Goal: Task Accomplishment & Management: Manage account settings

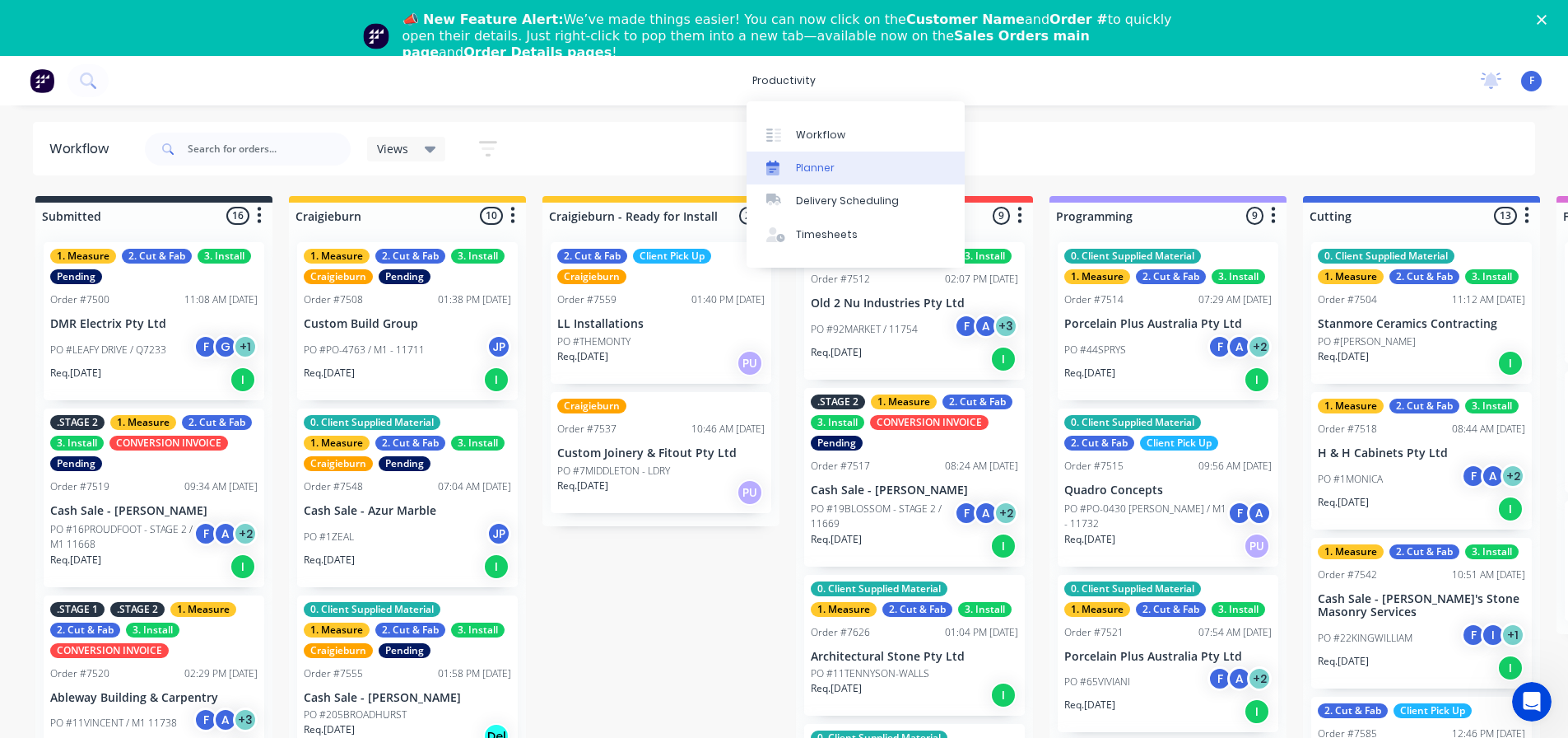
click at [806, 161] on div "Planner" at bounding box center [815, 168] width 39 height 14
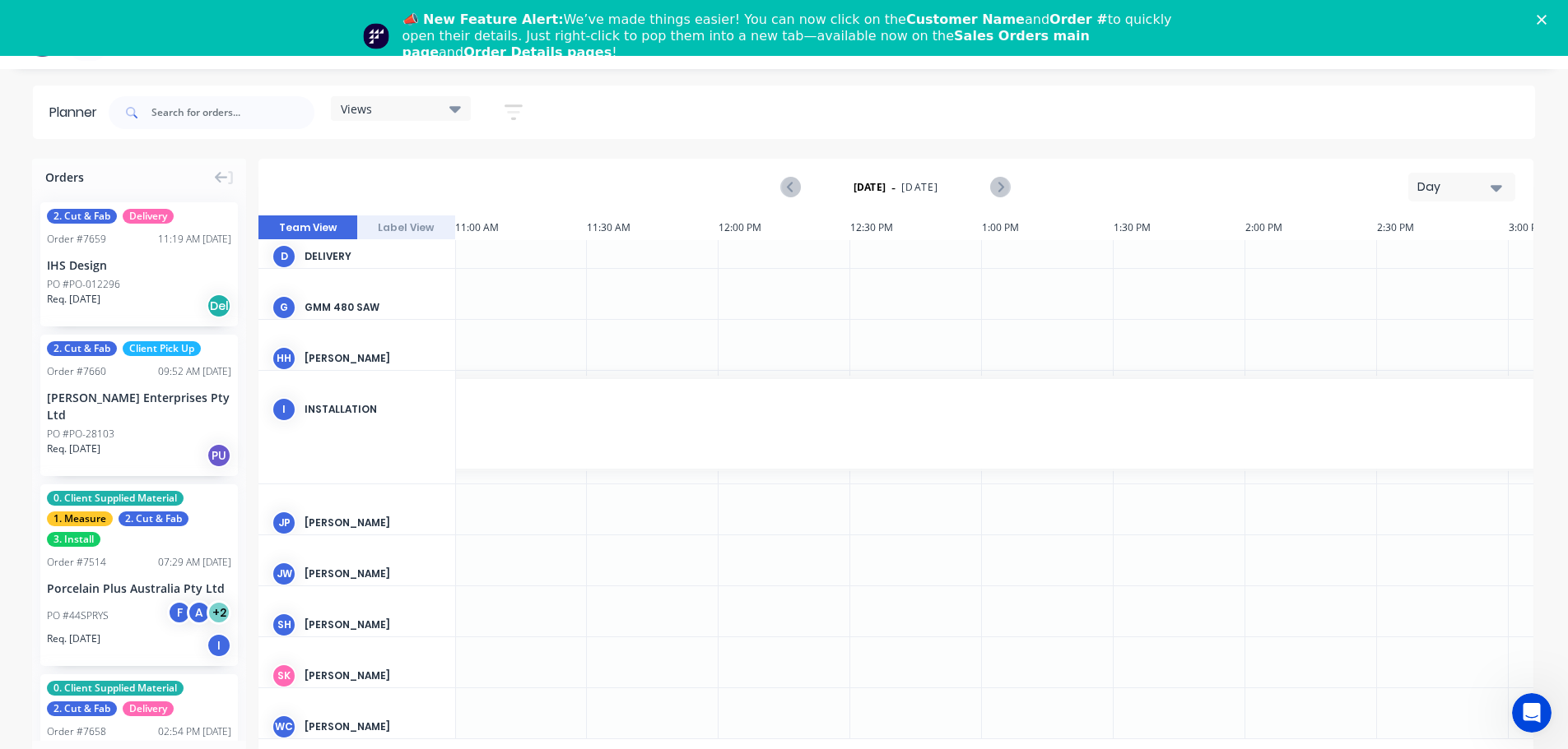
scroll to position [56, 0]
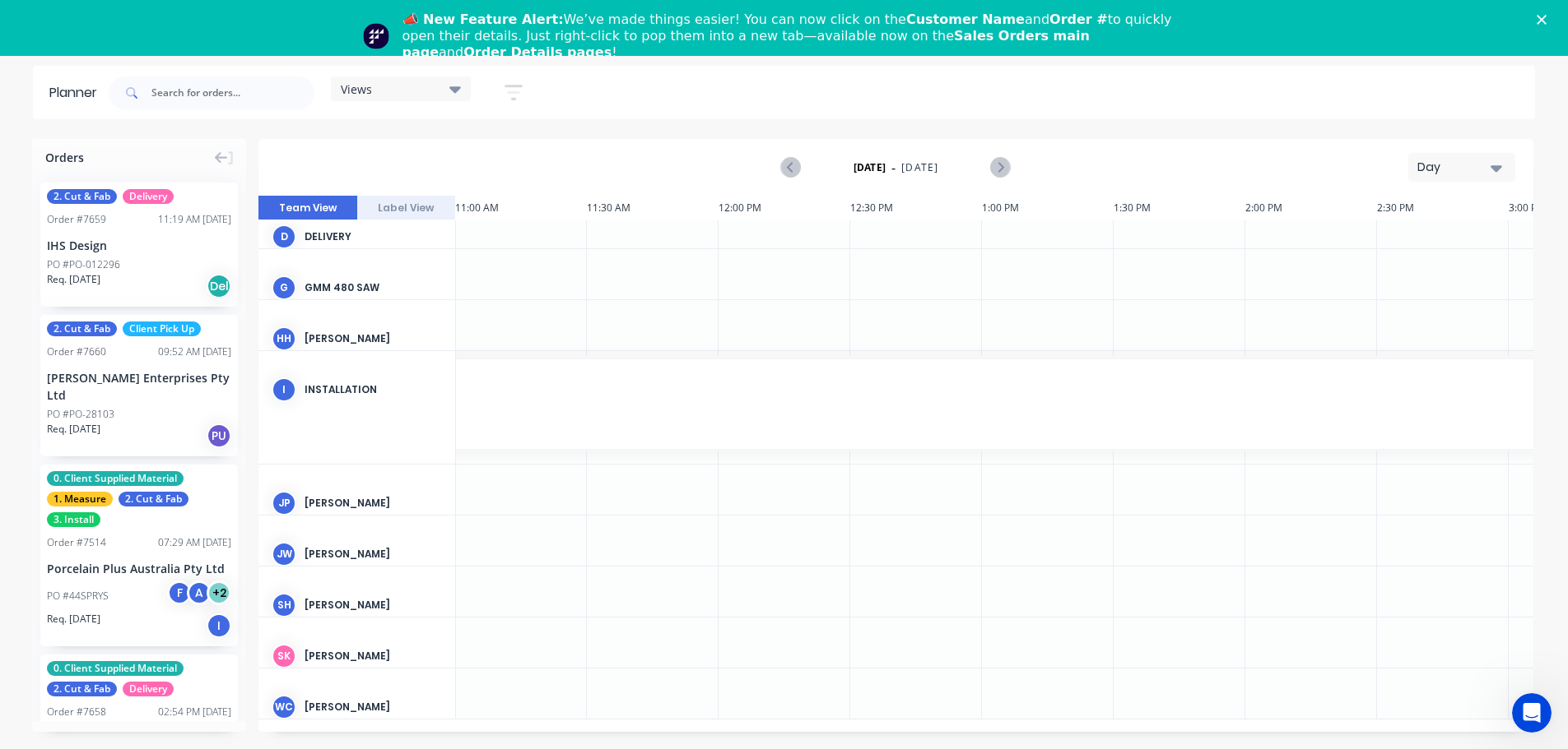
click at [1448, 164] on div "Day" at bounding box center [1455, 167] width 75 height 17
click at [1425, 250] on div "Week" at bounding box center [1431, 244] width 163 height 33
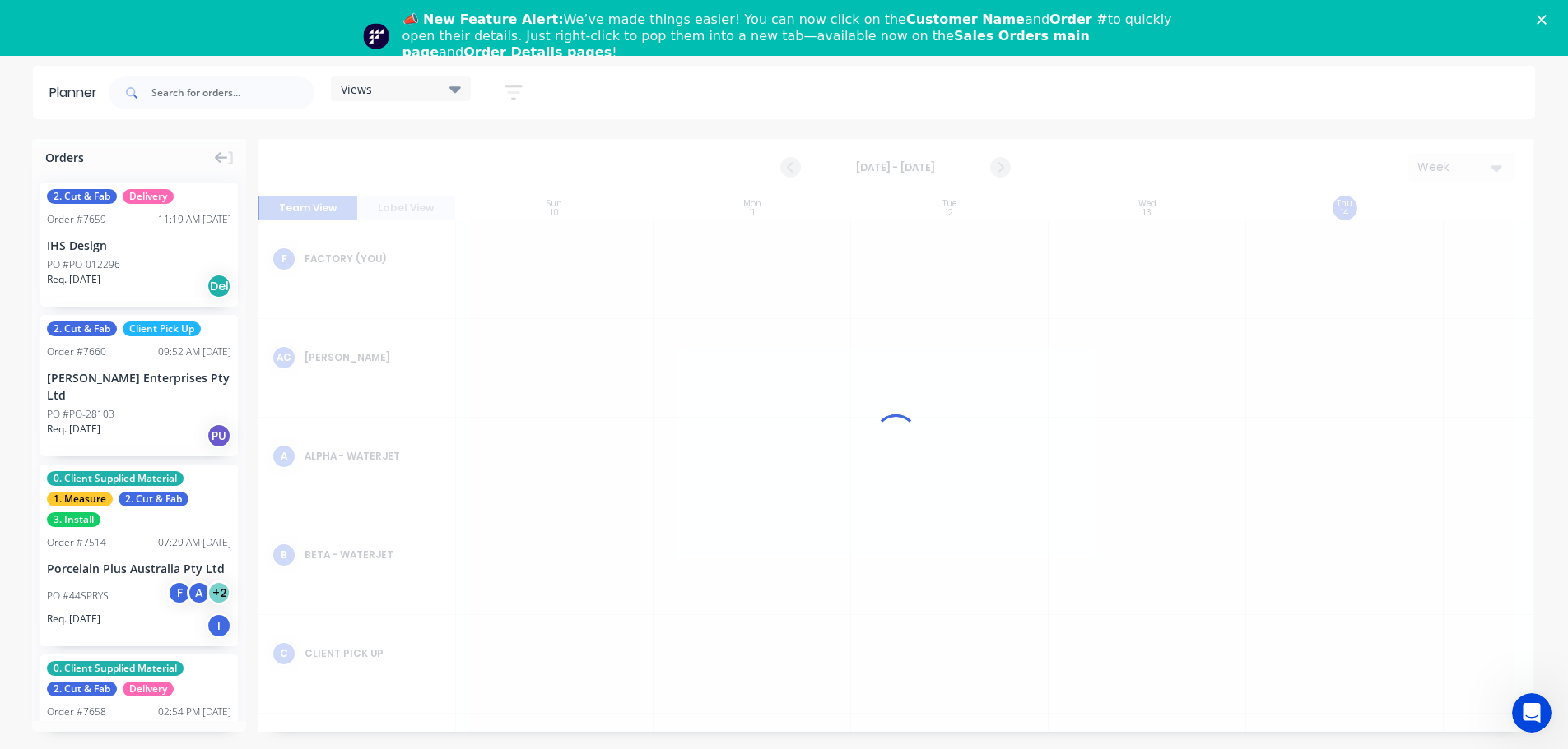
scroll to position [0, 1]
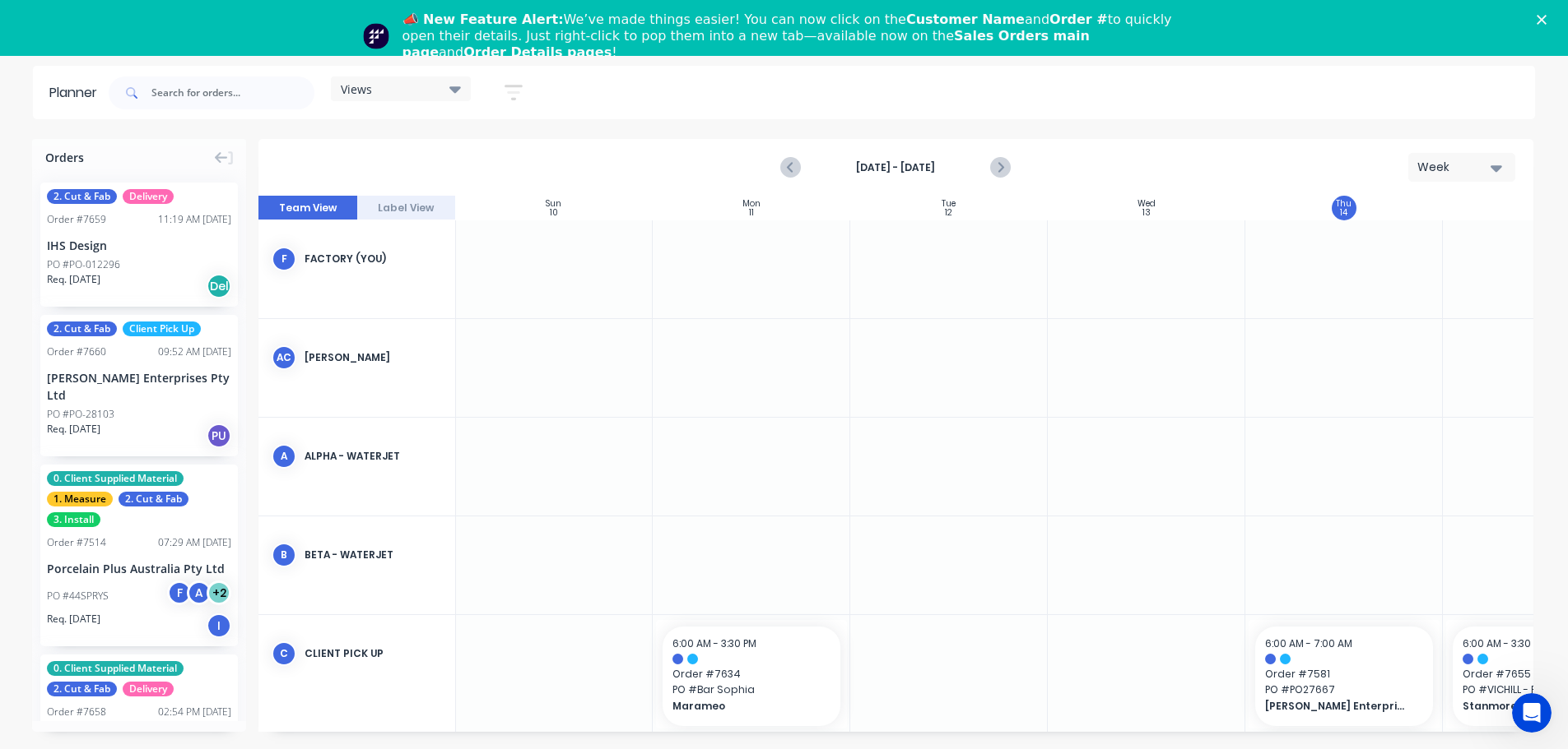
click at [445, 72] on div "Views Save new view None (Default) edit Craigieburn Orders edit Daily edit Fact…" at bounding box center [323, 93] width 435 height 49
click at [469, 86] on div "Views" at bounding box center [401, 88] width 140 height 24
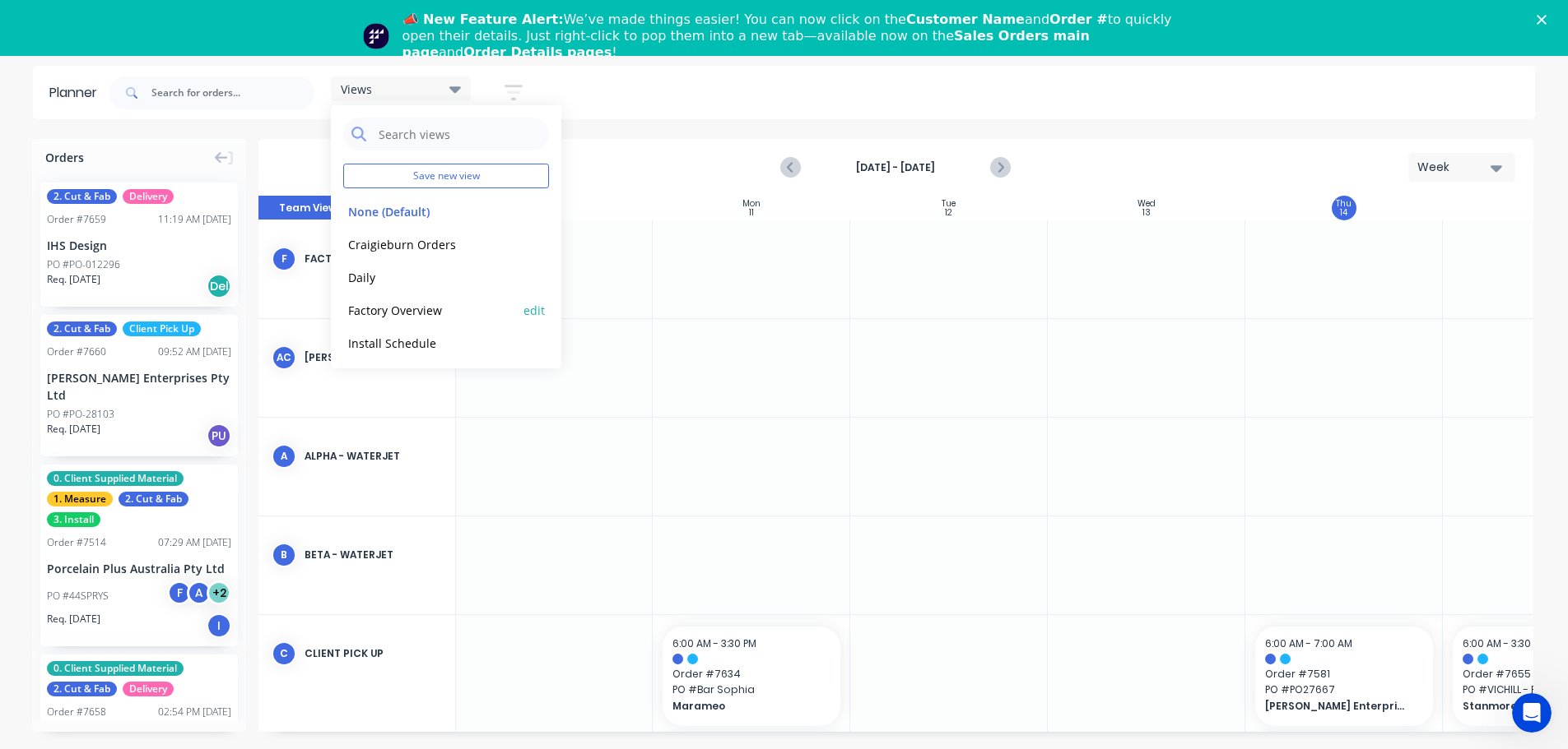
click at [528, 310] on button "edit" at bounding box center [534, 309] width 22 height 17
type input "Factory Overview"
click at [435, 311] on button "Factory Overview" at bounding box center [430, 309] width 175 height 19
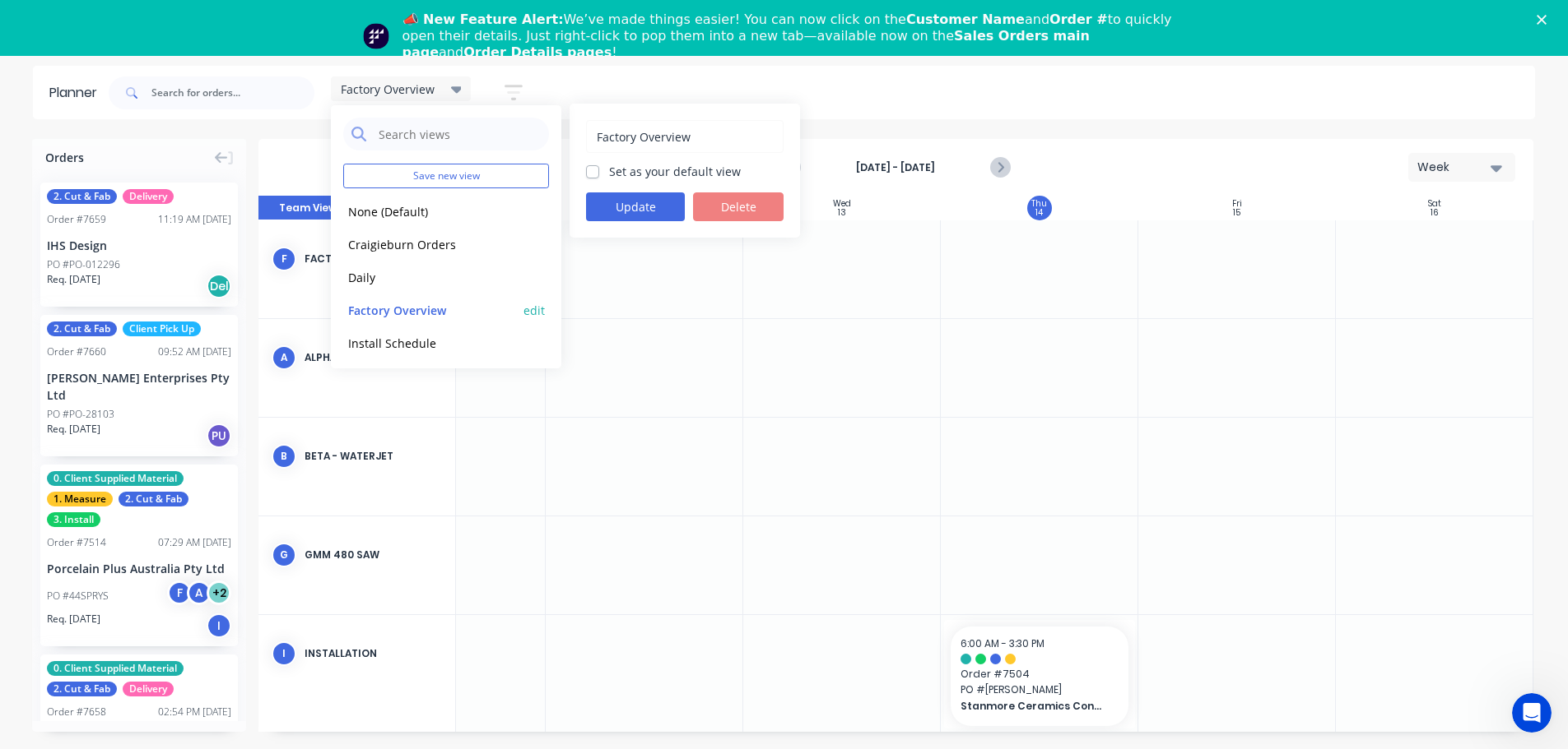
scroll to position [0, 312]
click at [614, 167] on label "Set as your default view" at bounding box center [675, 171] width 132 height 17
click at [599, 167] on input "Set as your default view" at bounding box center [592, 170] width 13 height 15
checkbox input "true"
click at [625, 199] on button "Update" at bounding box center [635, 207] width 99 height 29
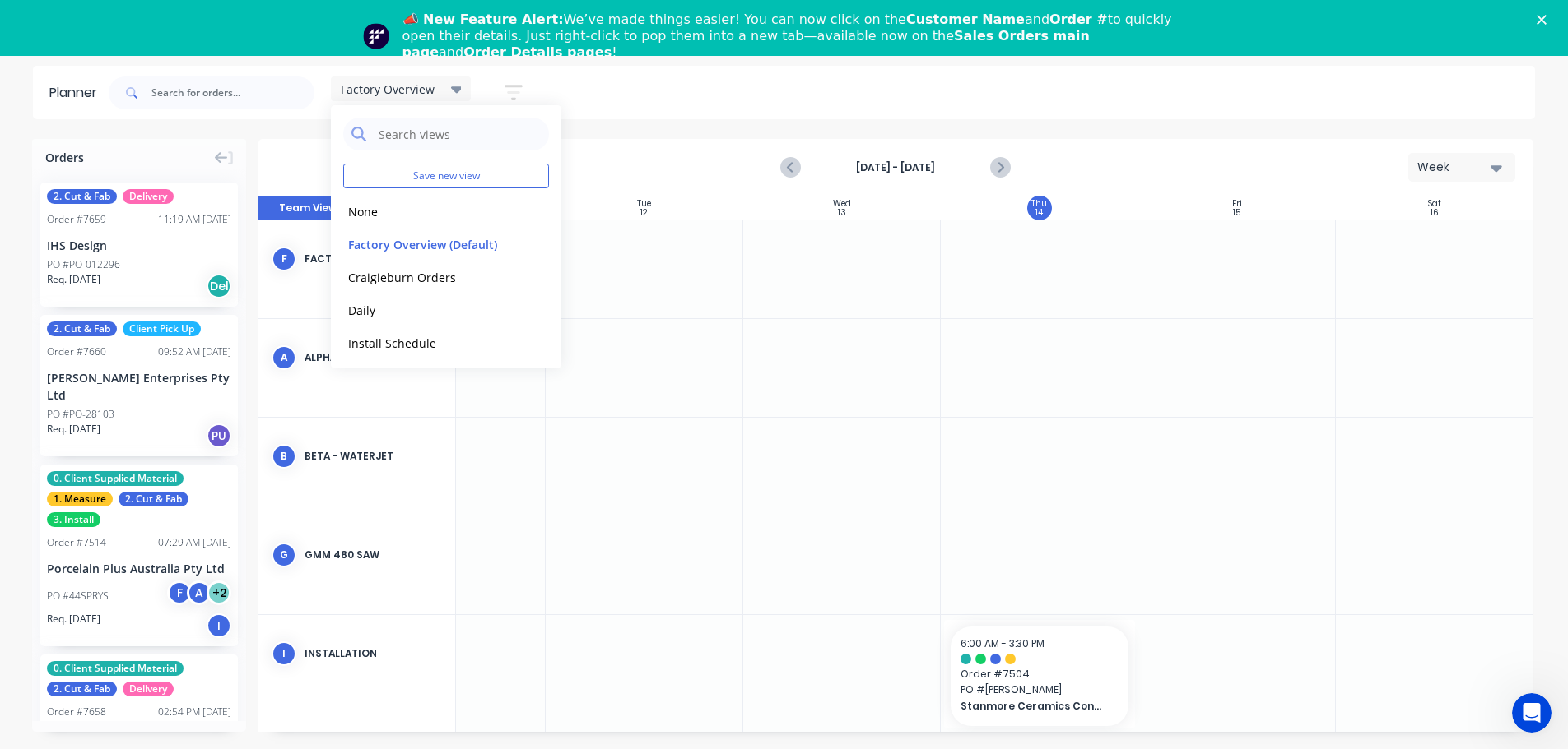
click at [728, 116] on div "Factory Overview Save new view None edit Factory Overview (Default) edit Craigi…" at bounding box center [819, 93] width 1430 height 49
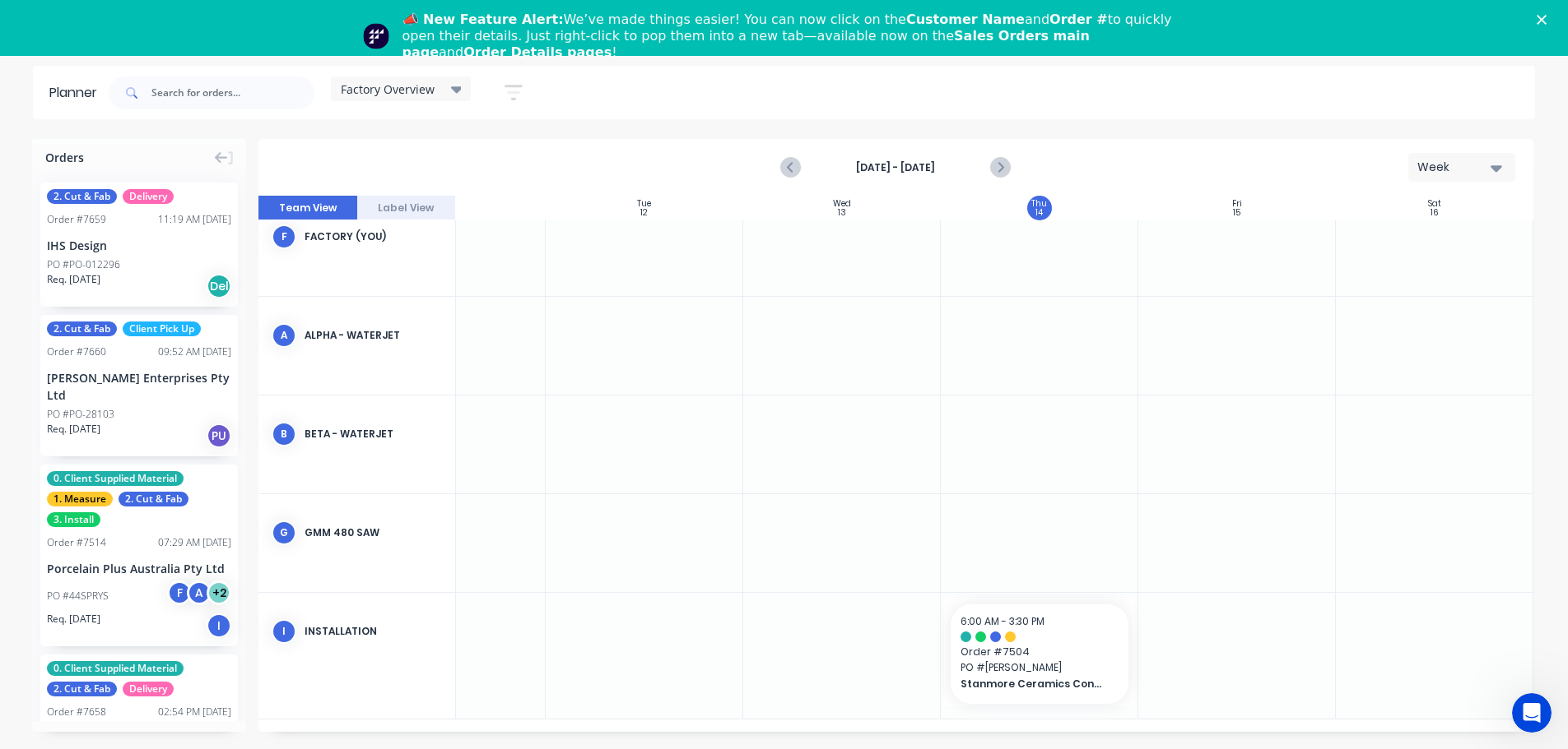
scroll to position [29, 312]
click at [512, 87] on icon "button" at bounding box center [513, 92] width 18 height 15
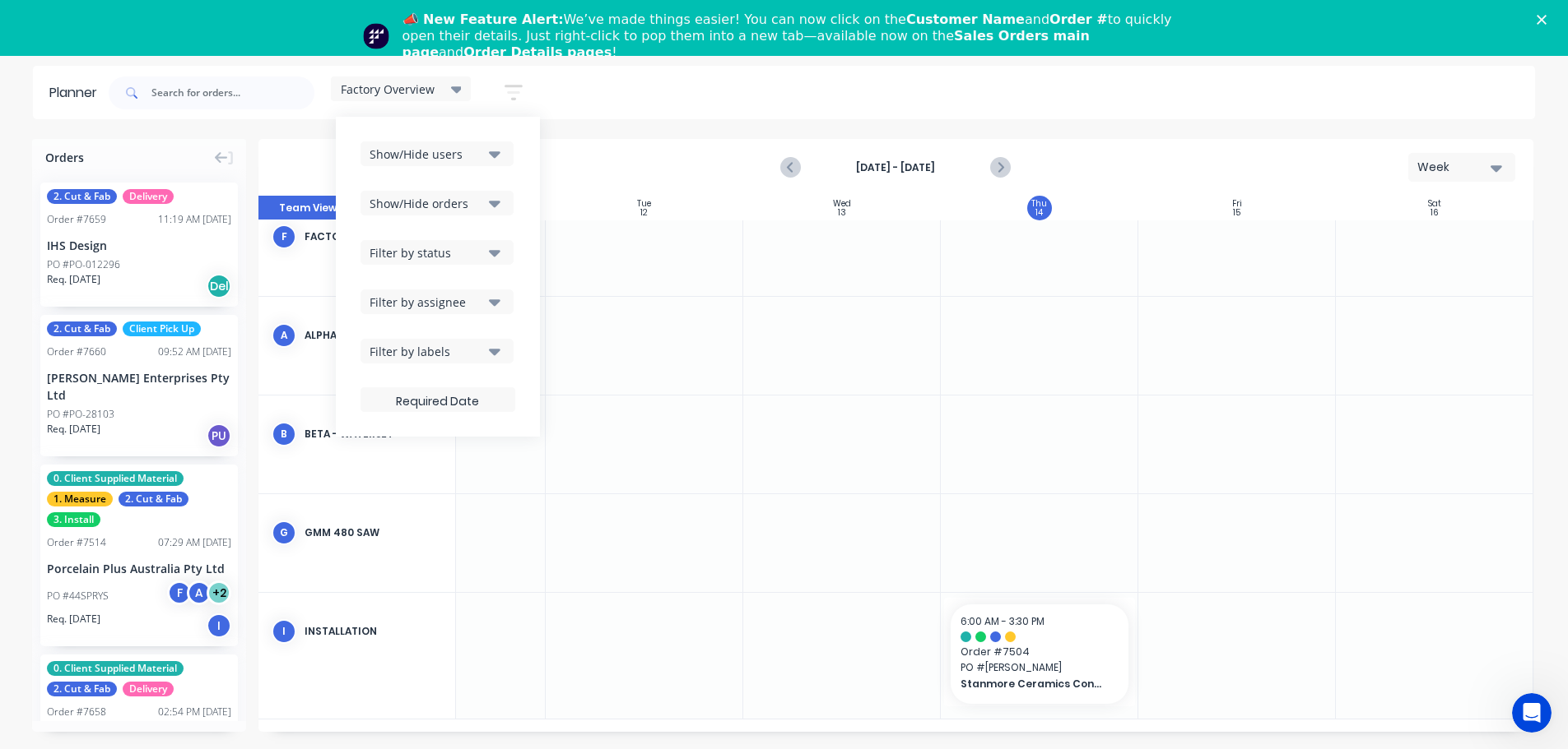
click at [490, 200] on button "Show/Hide orders" at bounding box center [437, 202] width 153 height 24
click at [493, 257] on icon "button" at bounding box center [494, 252] width 12 height 18
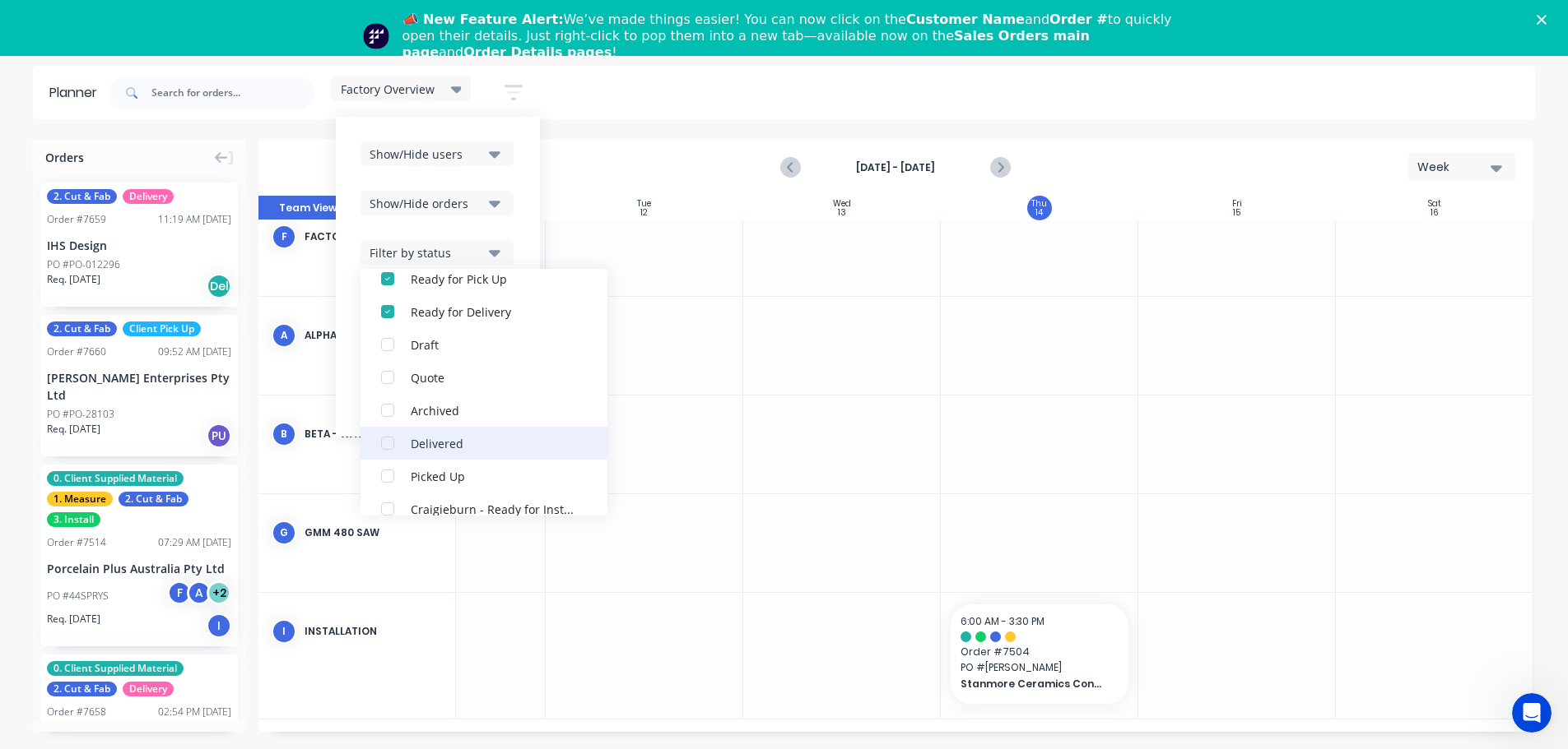
scroll to position [329, 0]
click at [492, 254] on icon "button" at bounding box center [494, 252] width 12 height 18
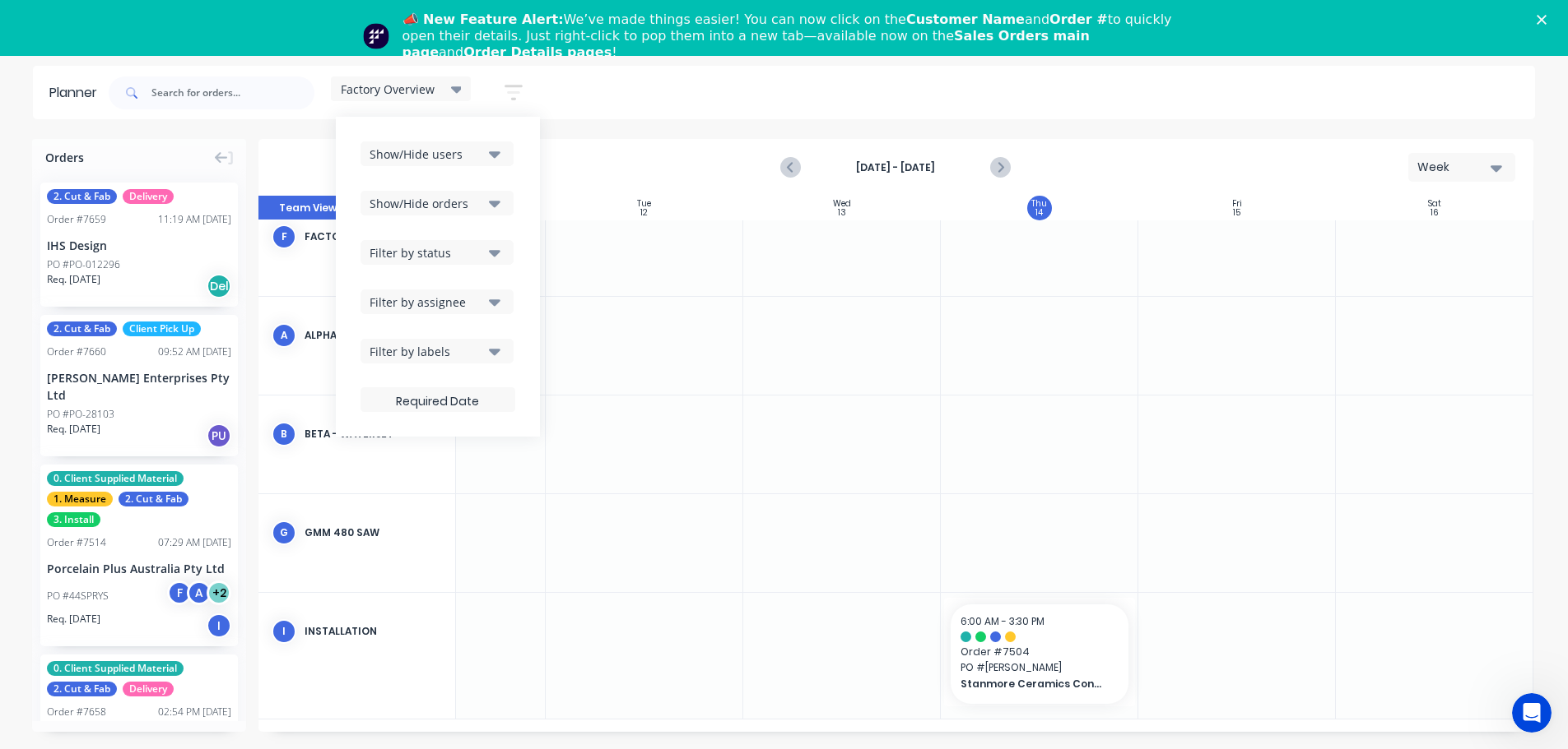
click at [484, 306] on div "Filter by assignee" at bounding box center [426, 302] width 114 height 17
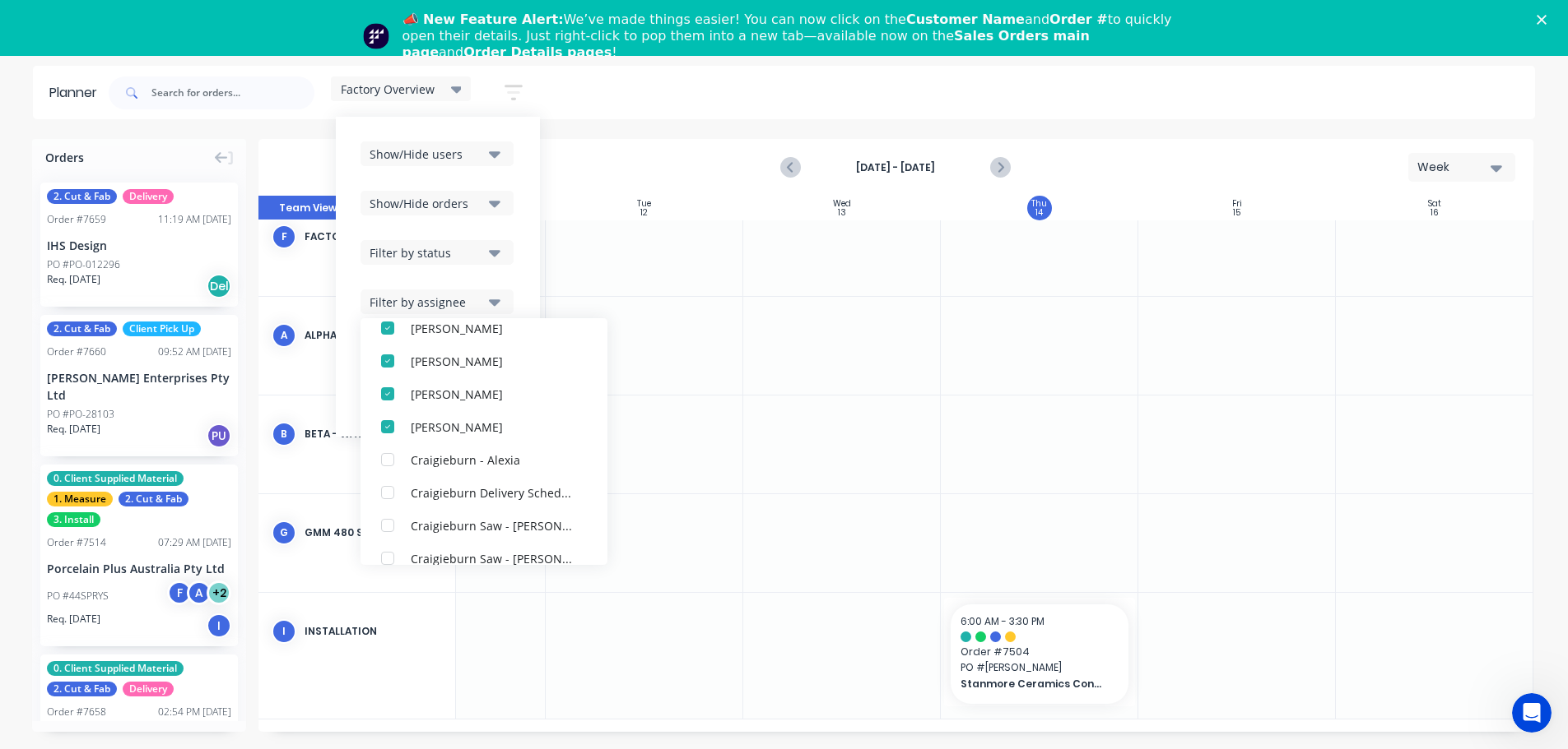
scroll to position [477, 0]
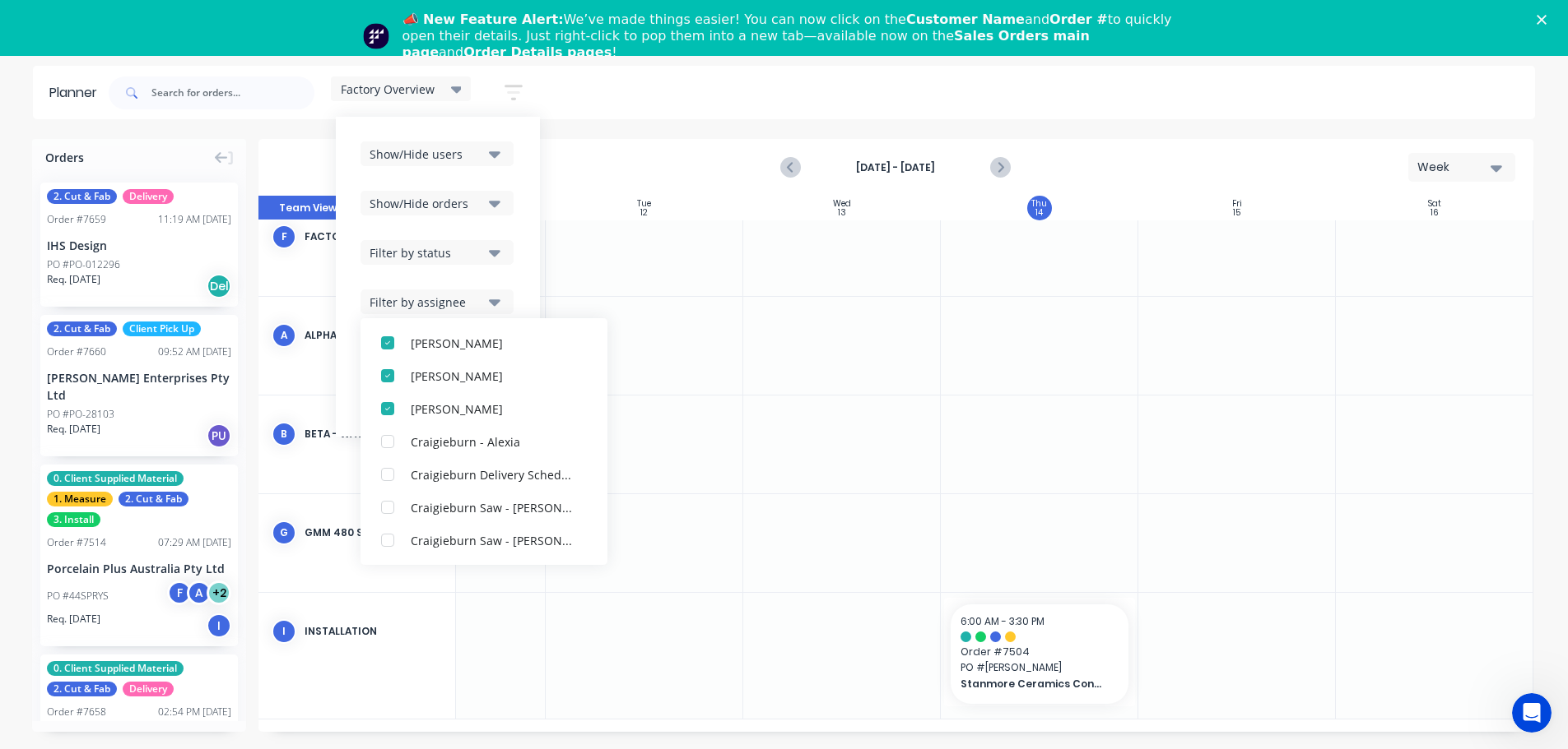
click at [478, 301] on div "Filter by assignee" at bounding box center [426, 302] width 114 height 17
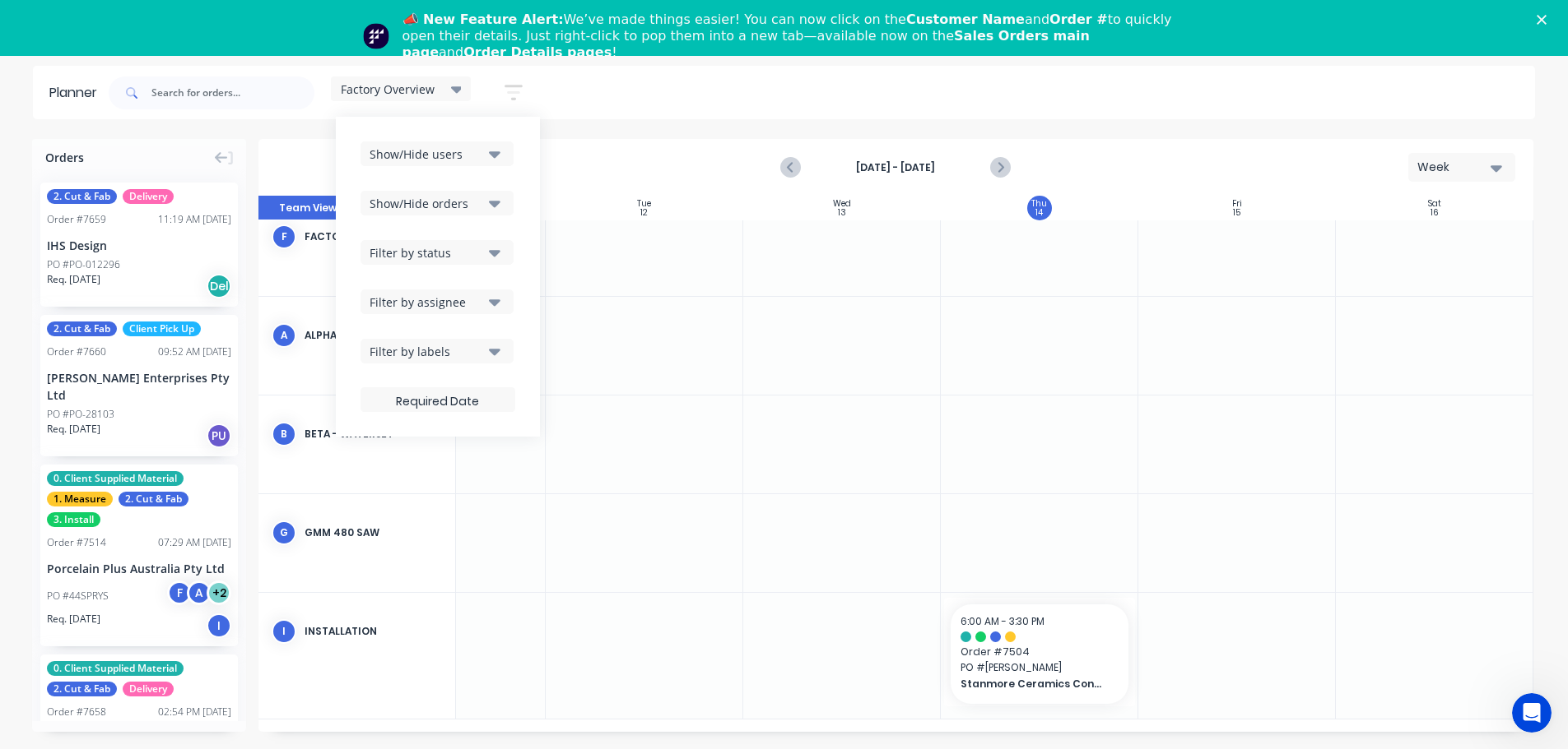
click at [486, 348] on button "Filter by labels" at bounding box center [437, 350] width 153 height 24
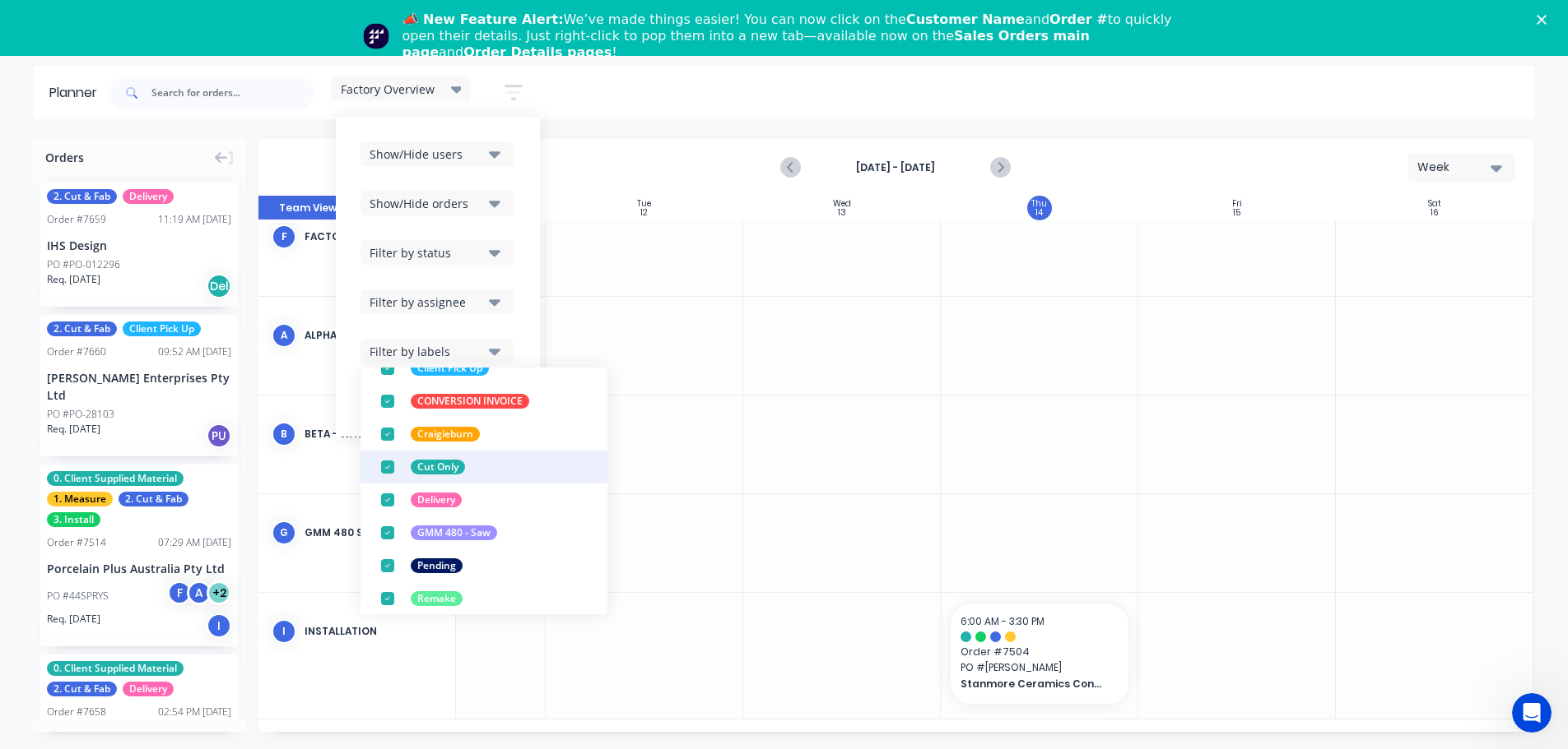
scroll to position [510, 0]
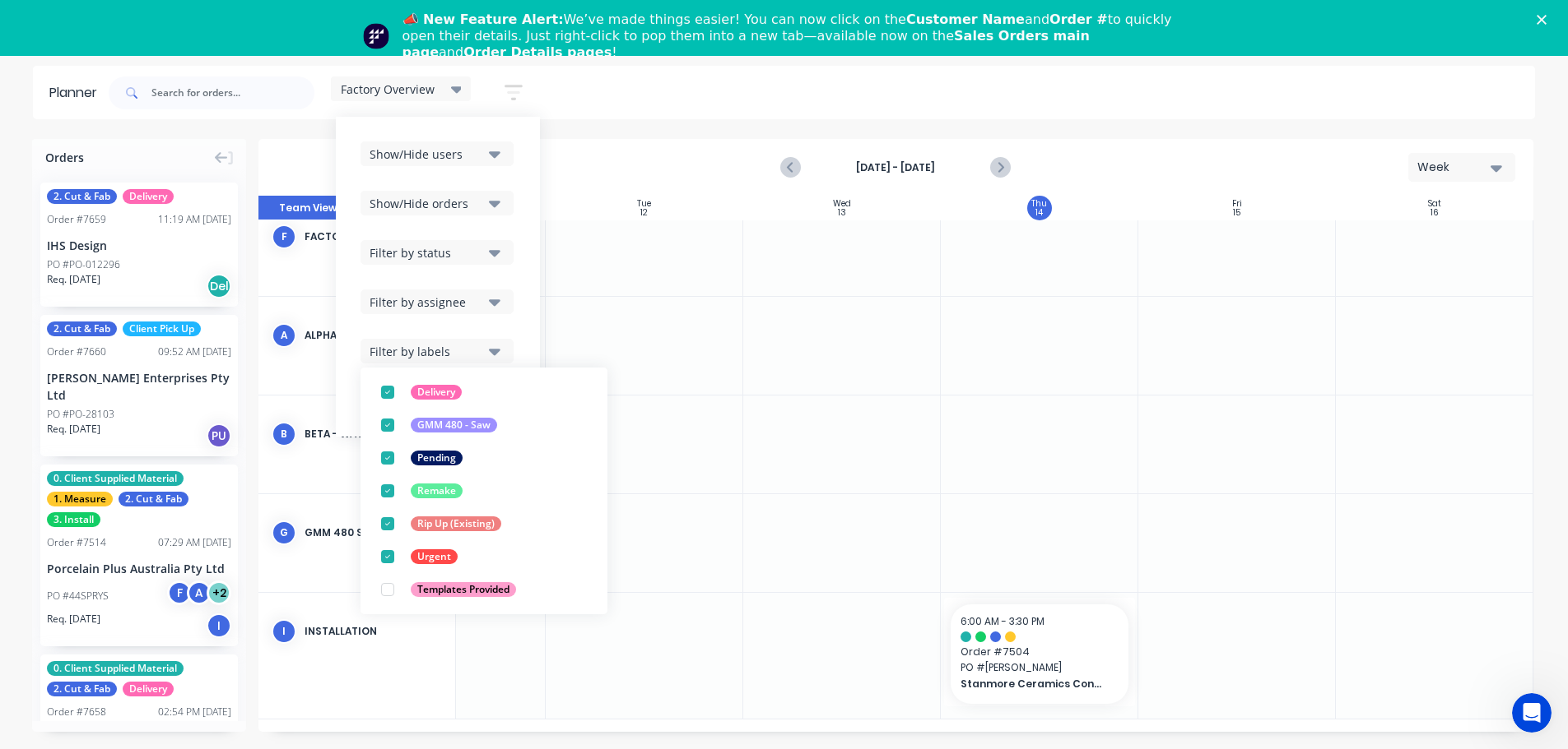
click at [490, 158] on button "Show/Hide users" at bounding box center [437, 154] width 153 height 24
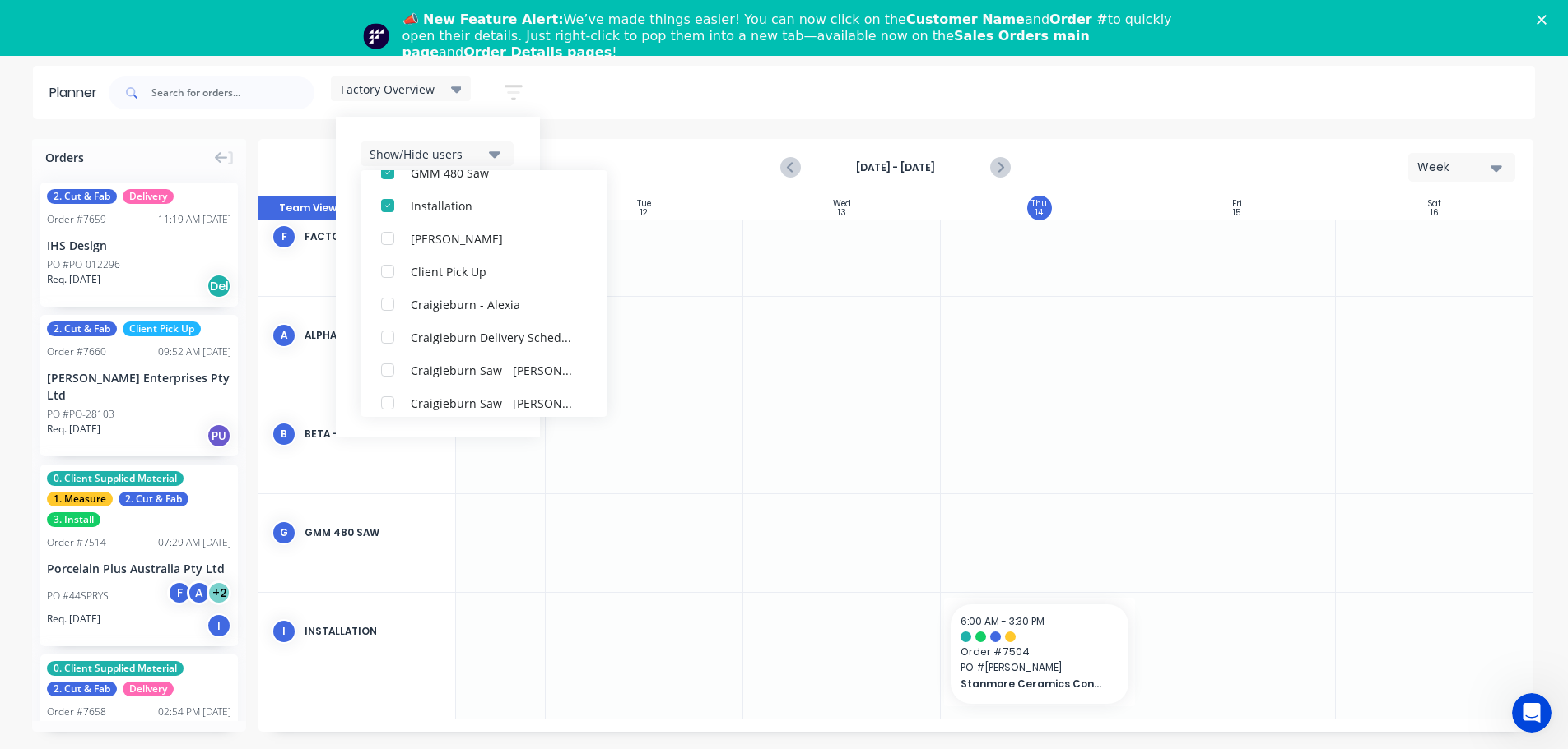
scroll to position [115, 0]
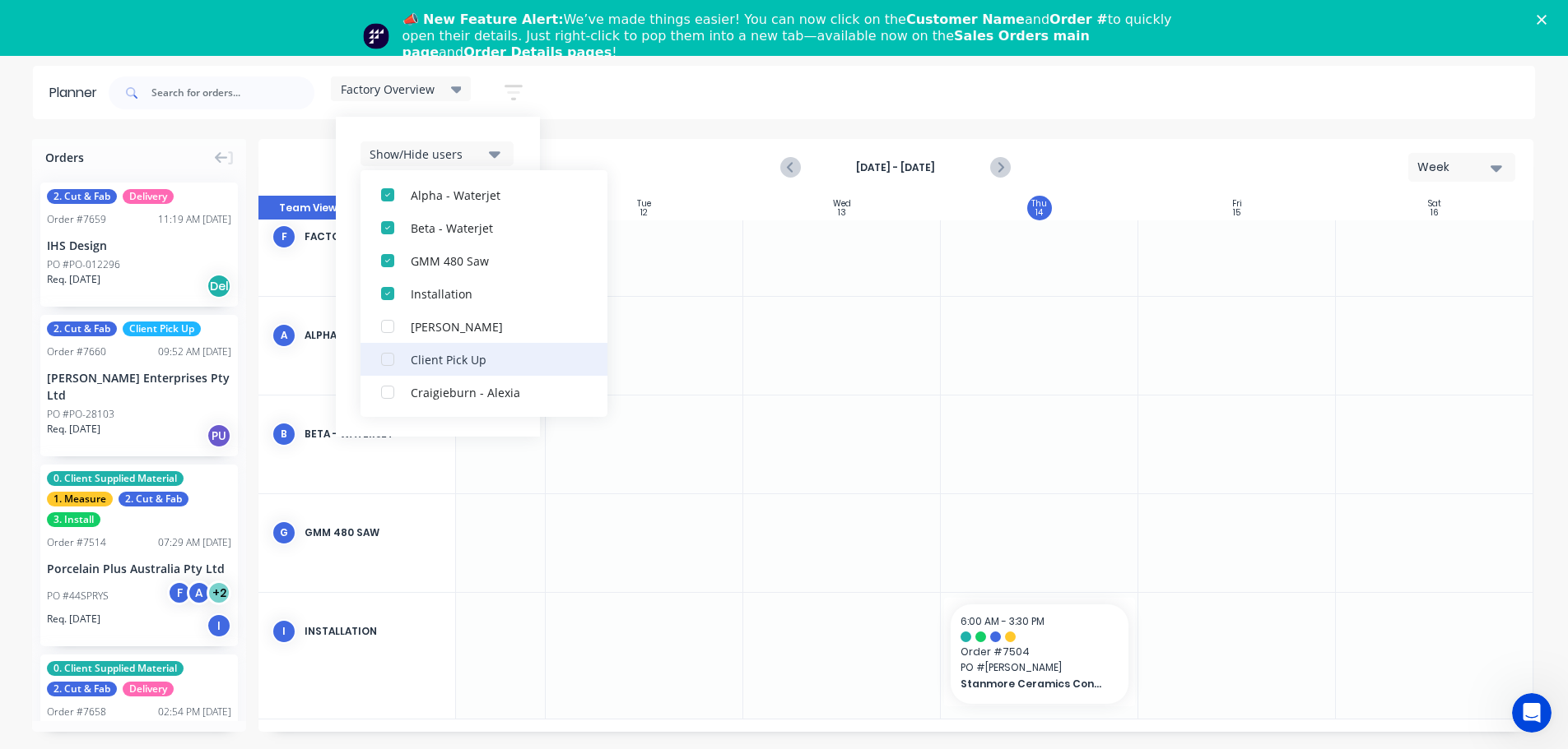
click at [391, 358] on div "button" at bounding box center [387, 359] width 33 height 33
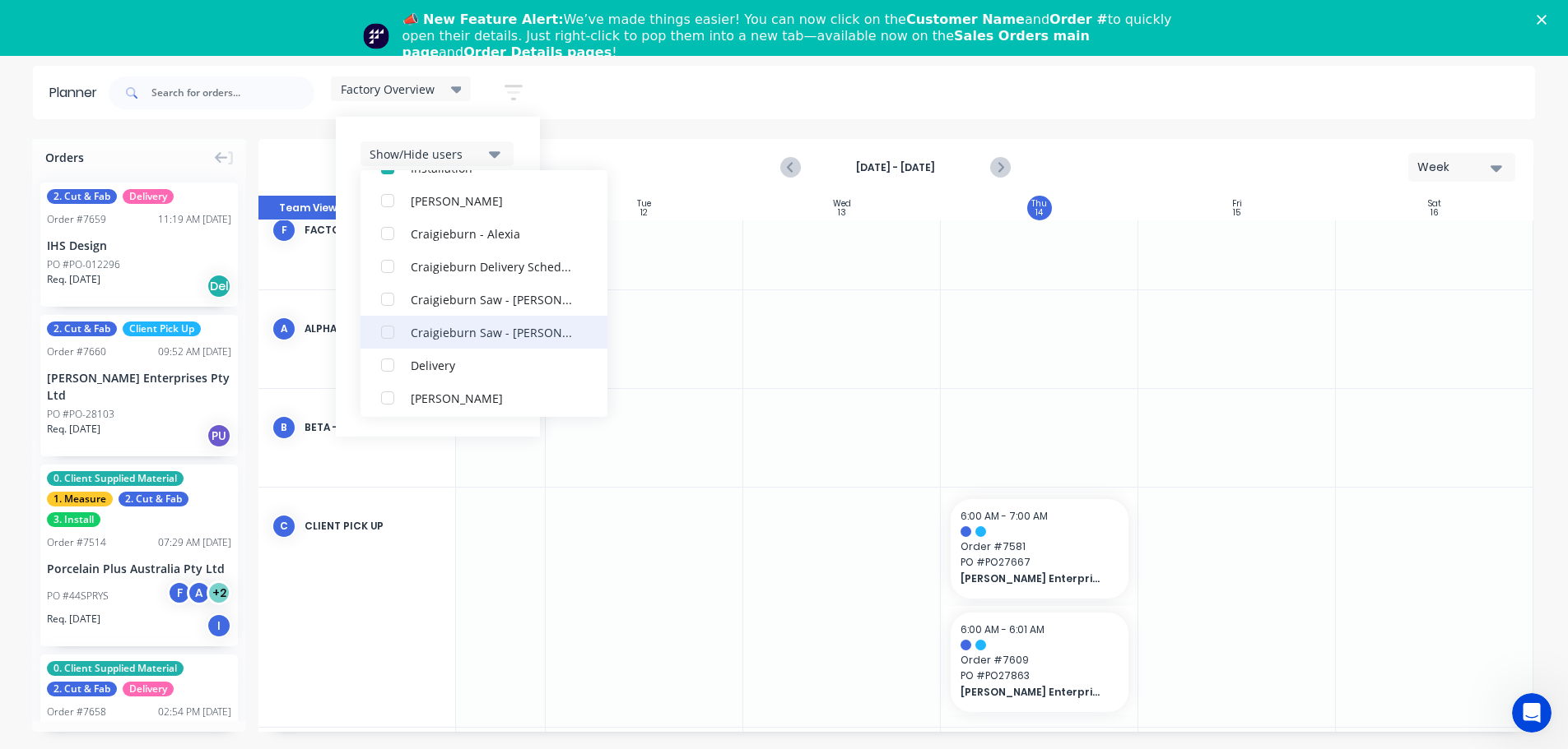
scroll to position [279, 0]
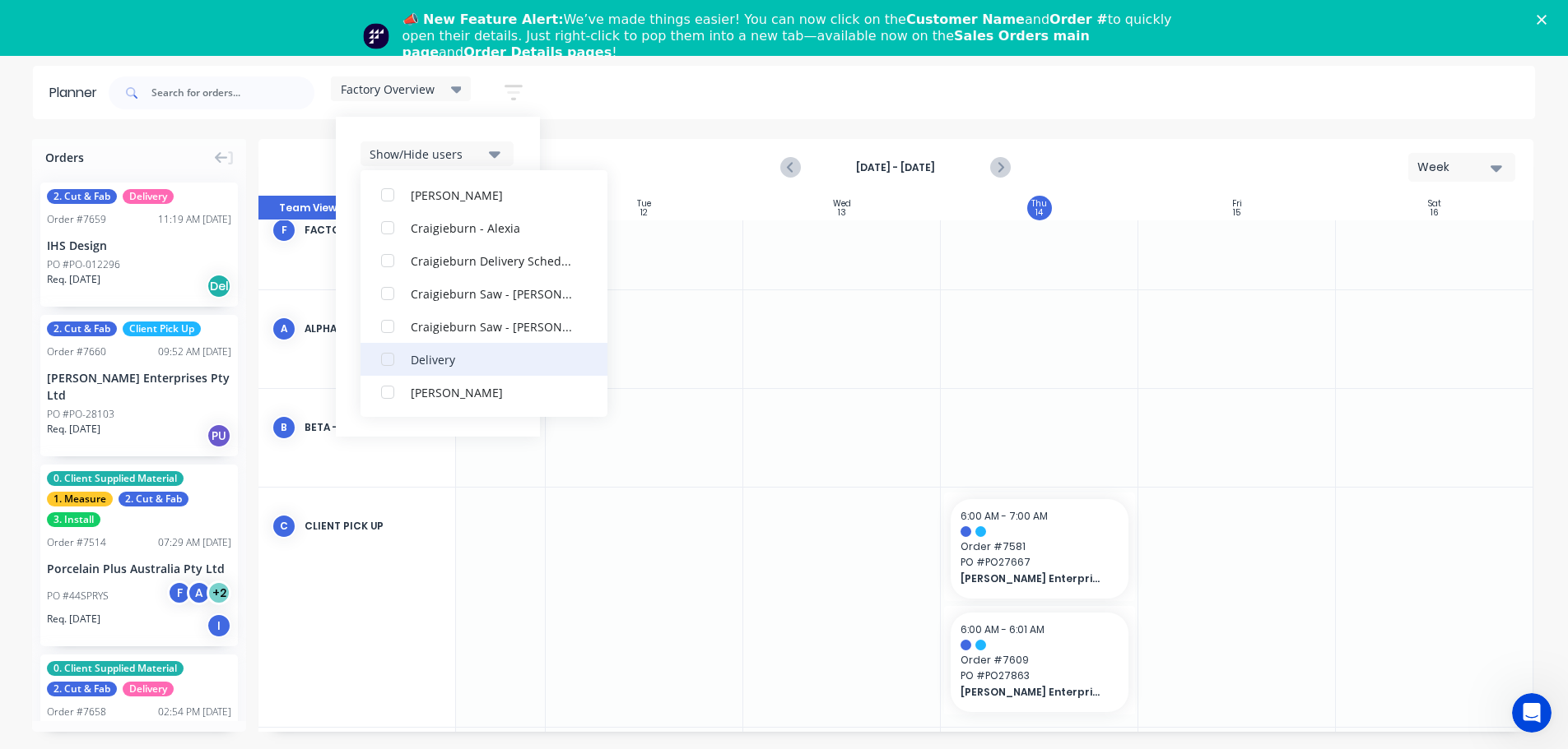
click at [385, 363] on div "button" at bounding box center [387, 359] width 33 height 33
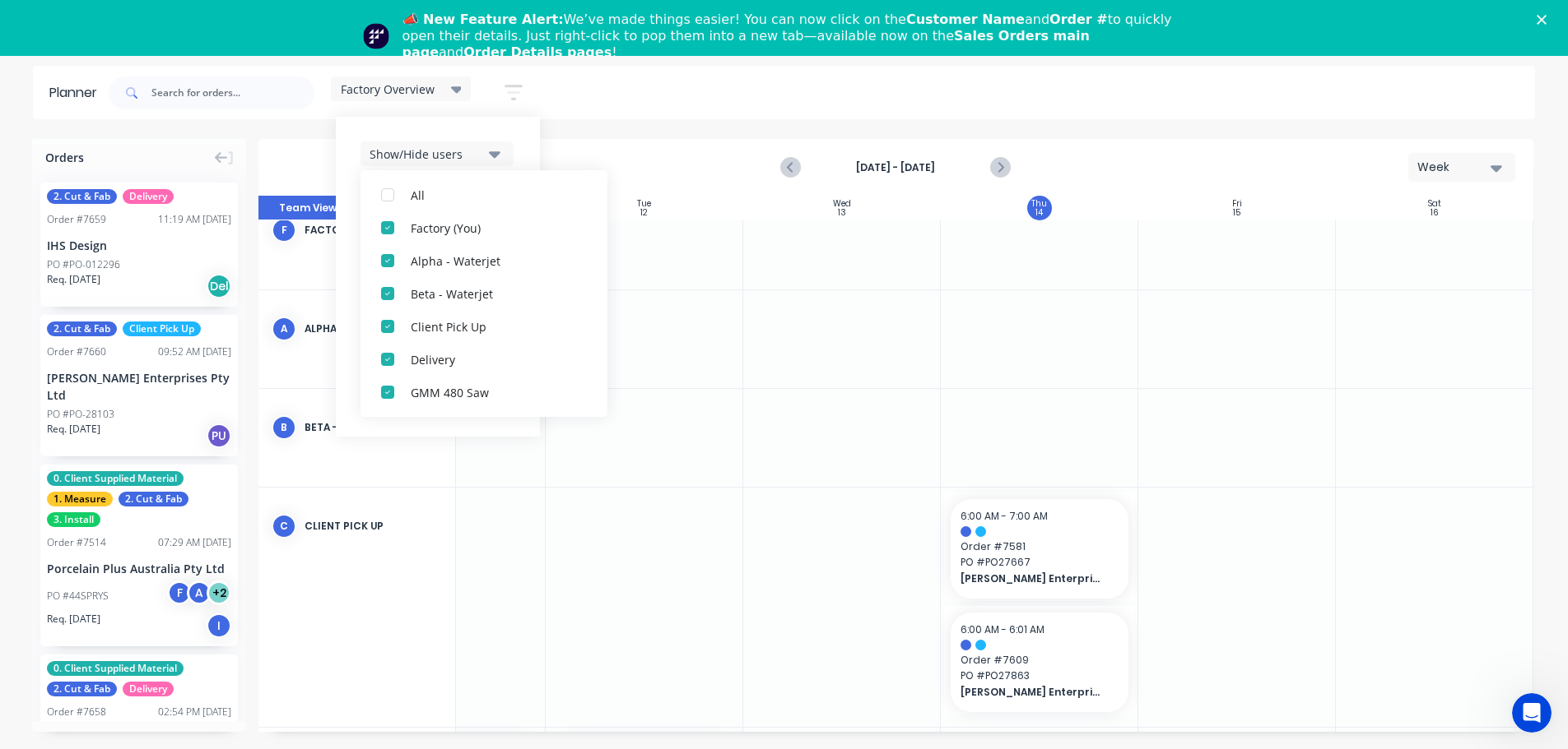
click at [478, 160] on div "Show/Hide users" at bounding box center [426, 154] width 114 height 17
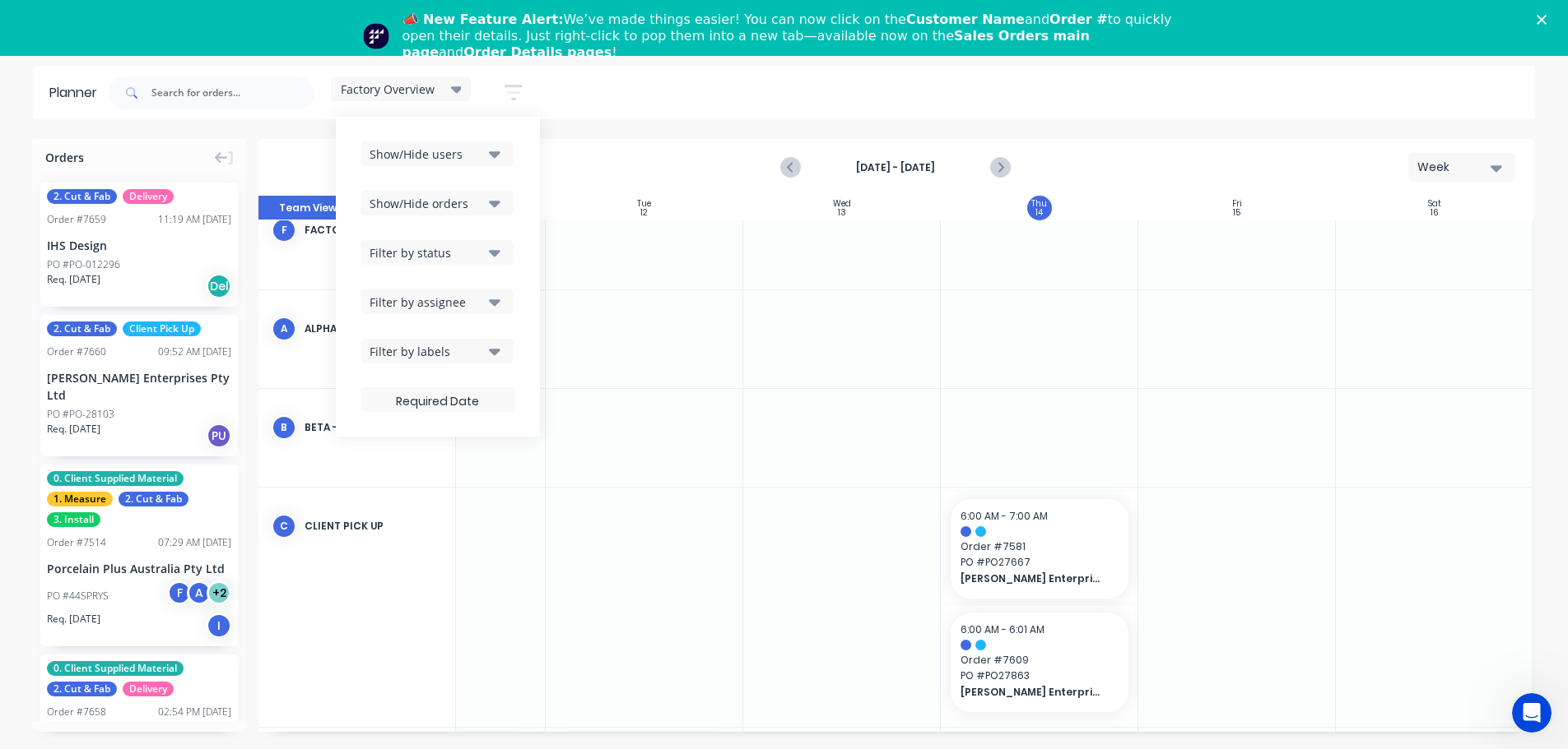
drag, startPoint x: 606, startPoint y: 114, endPoint x: 567, endPoint y: 106, distance: 39.8
click at [604, 114] on div "Factory Overview Save new view None edit Factory Overview (Default) edit Craigi…" at bounding box center [819, 93] width 1430 height 49
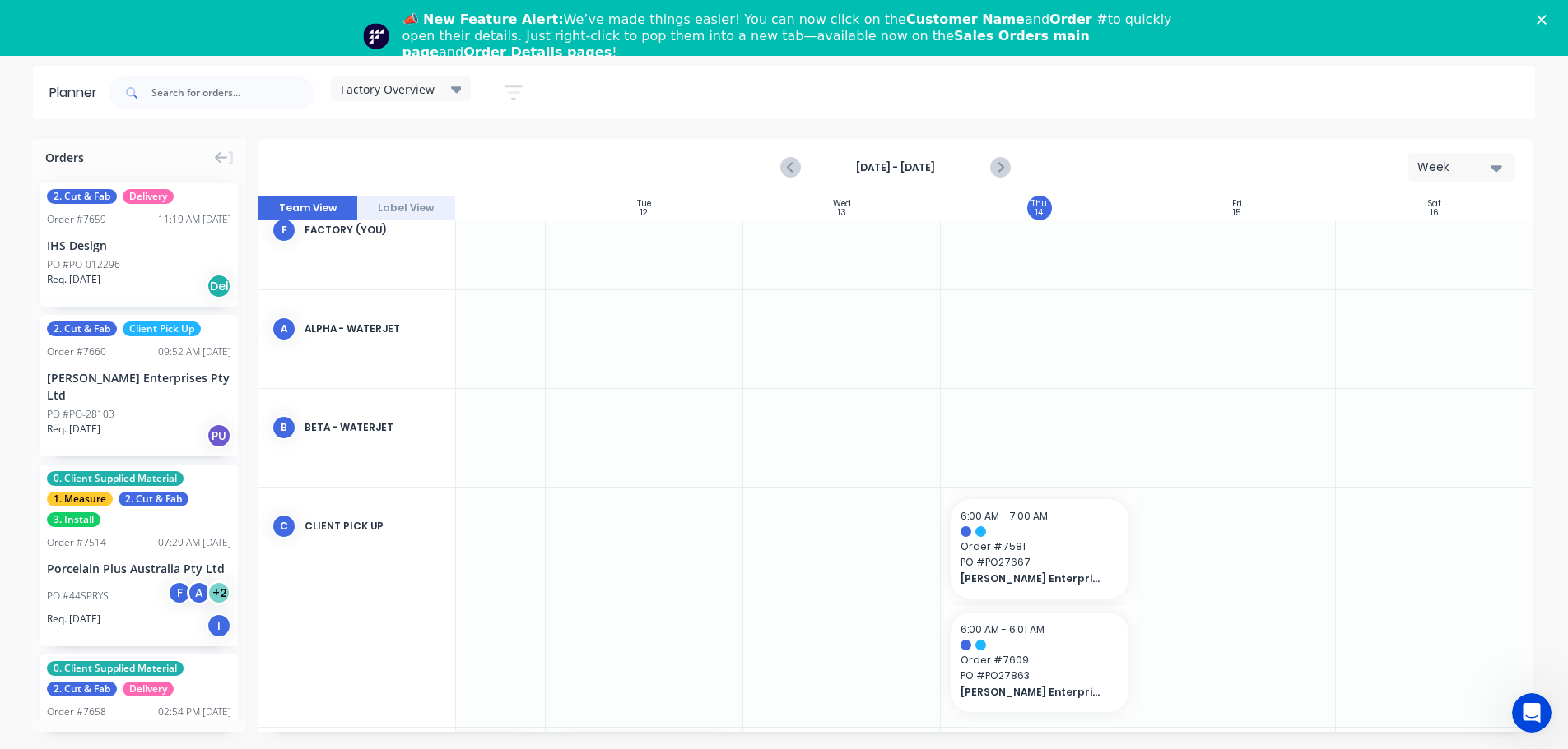
click at [457, 90] on icon at bounding box center [456, 89] width 12 height 6
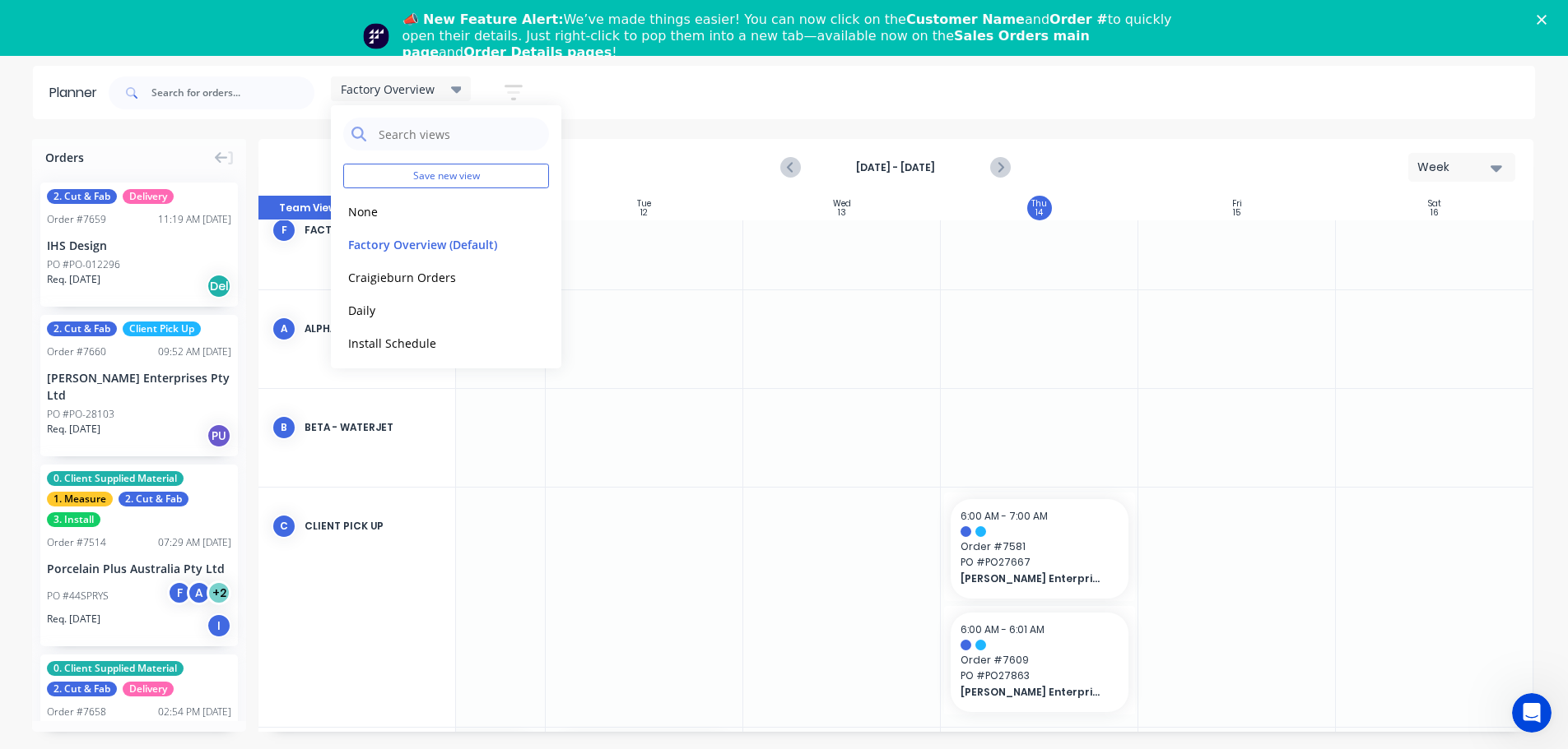
drag, startPoint x: 527, startPoint y: 242, endPoint x: 559, endPoint y: 251, distance: 33.2
click at [0, 0] on button "edit" at bounding box center [0, 0] width 0 height 0
click at [632, 209] on button "Update" at bounding box center [635, 207] width 99 height 29
click at [636, 161] on div "Aug 14th - Aug 14th Week" at bounding box center [895, 168] width 1271 height 54
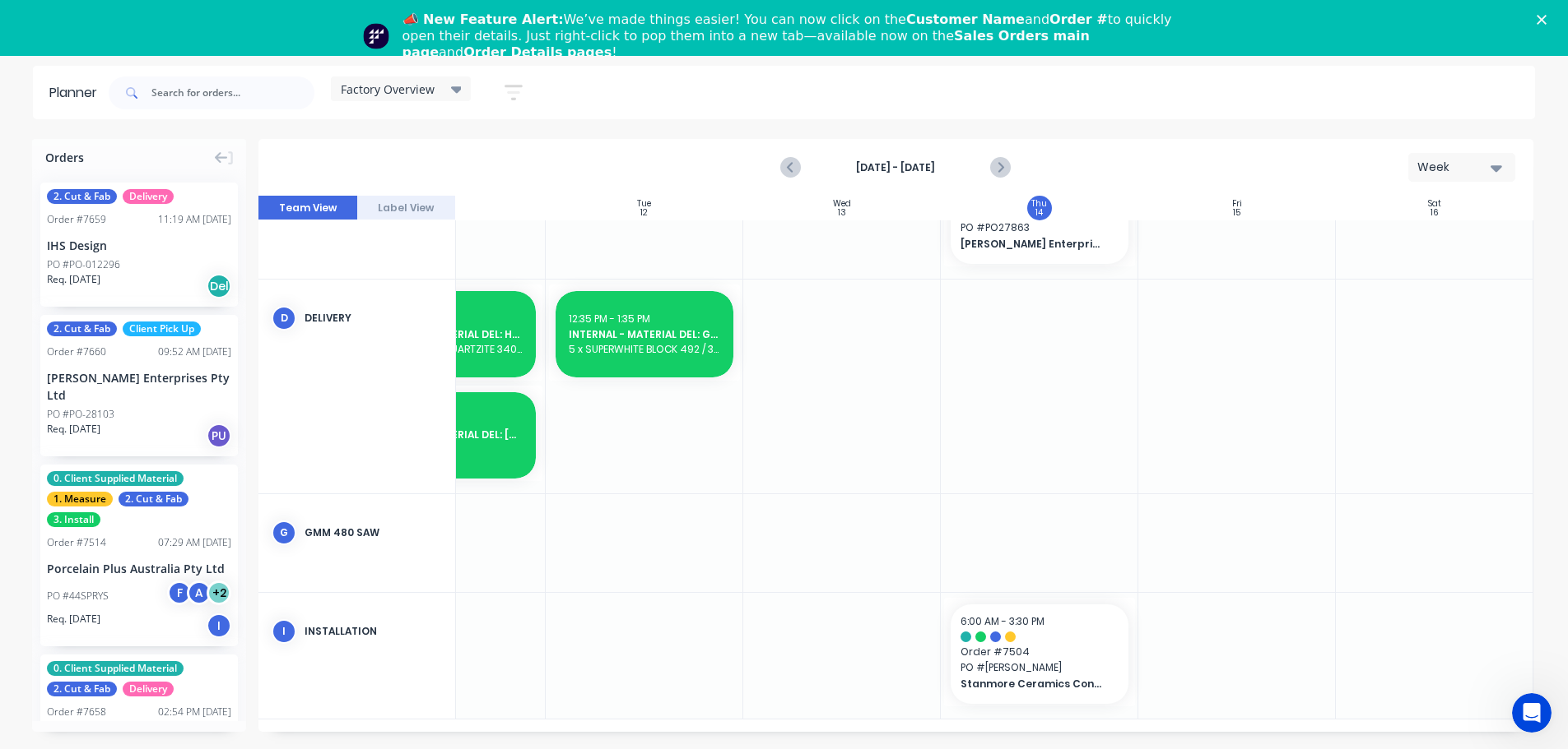
scroll to position [484, 0]
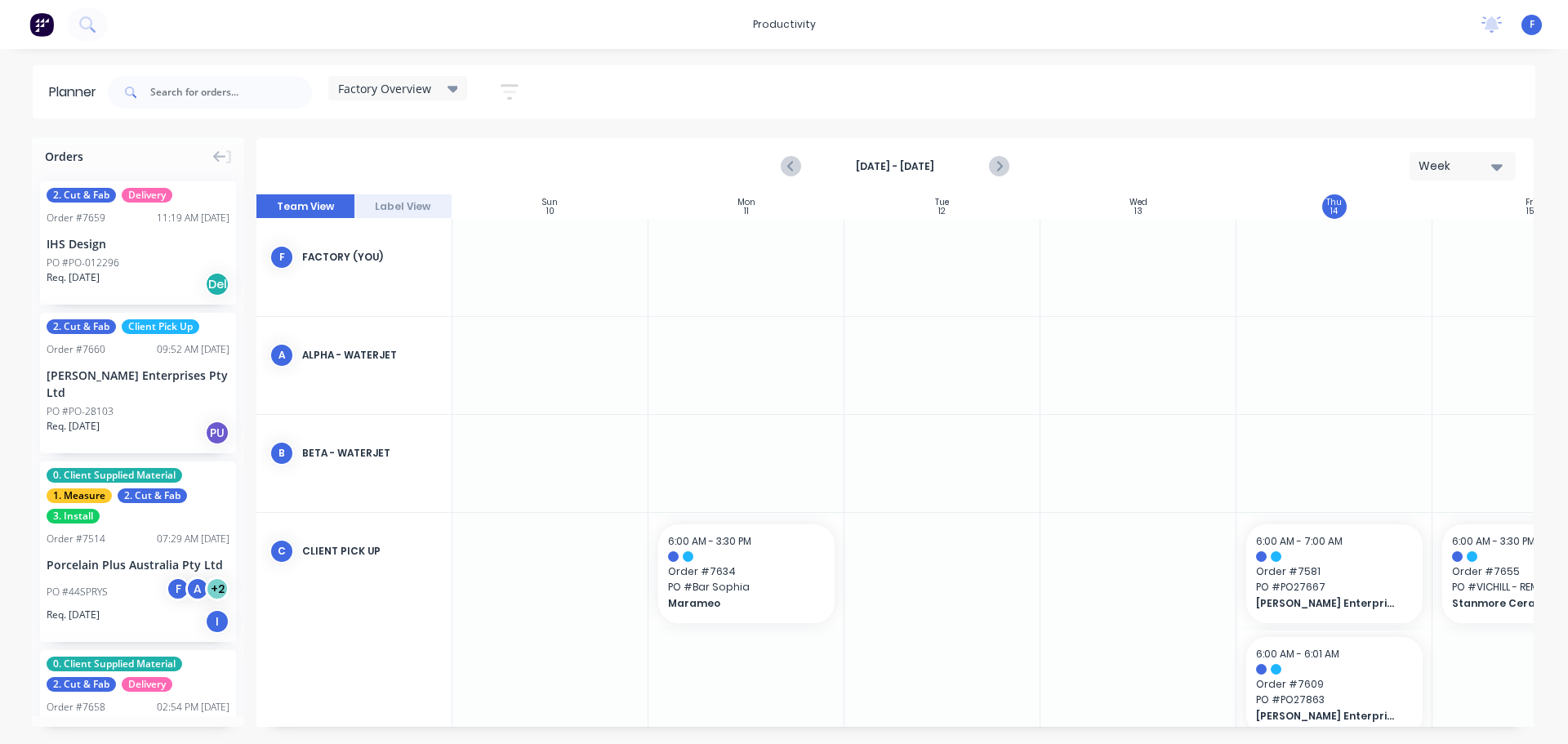
scroll to position [0, 1]
click at [402, 82] on span "Factory Overview" at bounding box center [384, 88] width 93 height 17
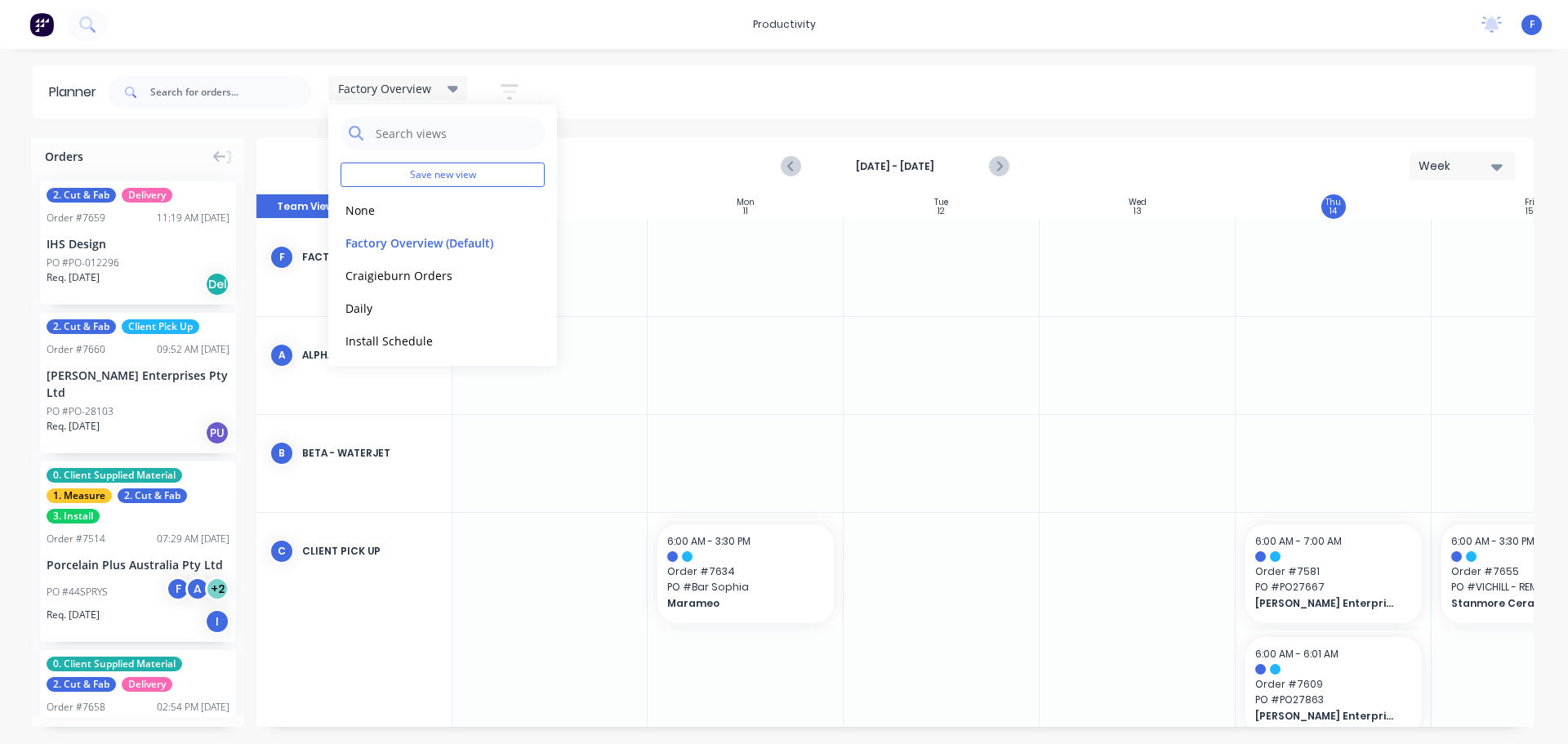
click at [645, 76] on div "Factory Overview Save new view None edit Factory Overview (Default) edit Craigi…" at bounding box center [820, 92] width 1432 height 49
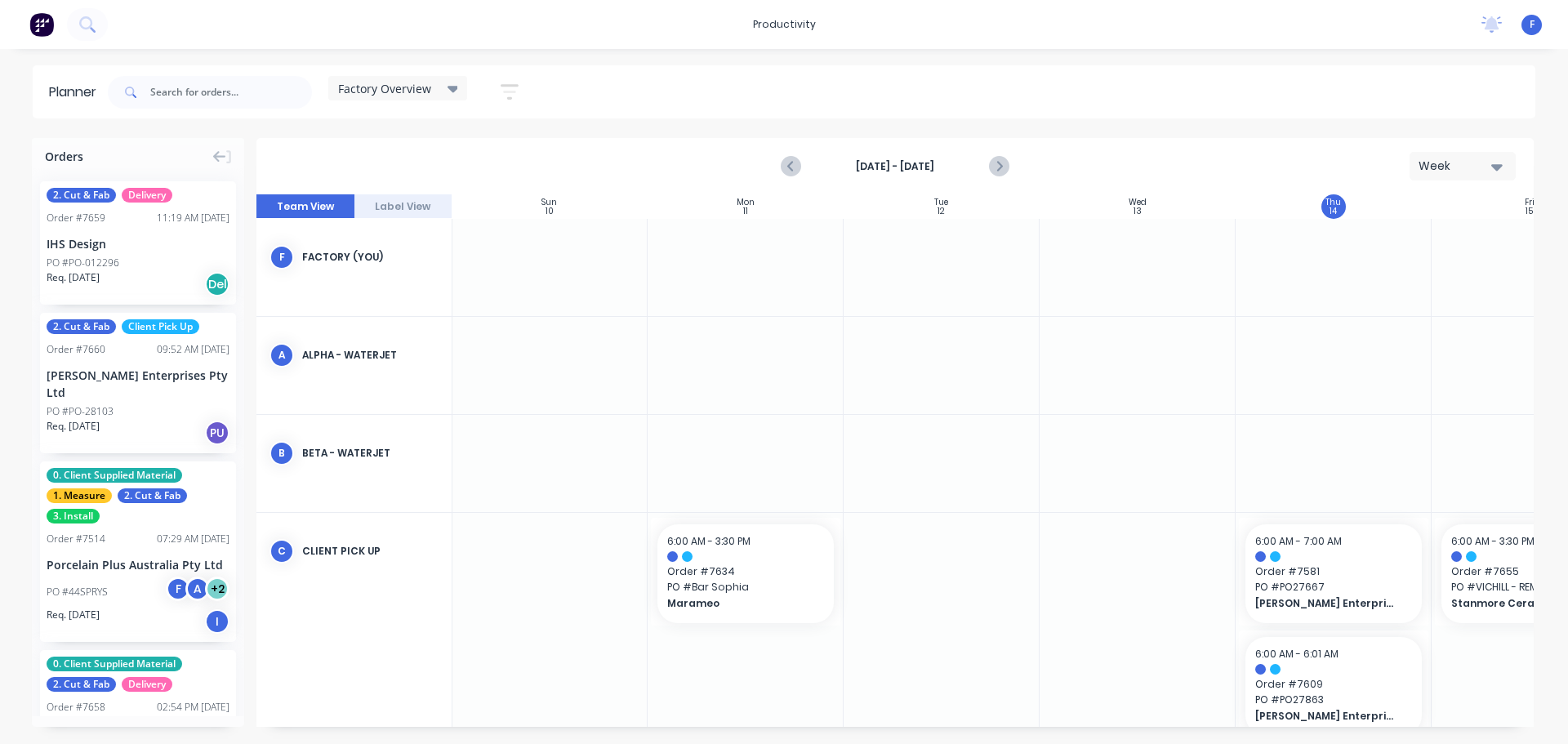
click at [203, 110] on div at bounding box center [210, 92] width 204 height 49
click at [202, 95] on input "text" at bounding box center [231, 92] width 161 height 33
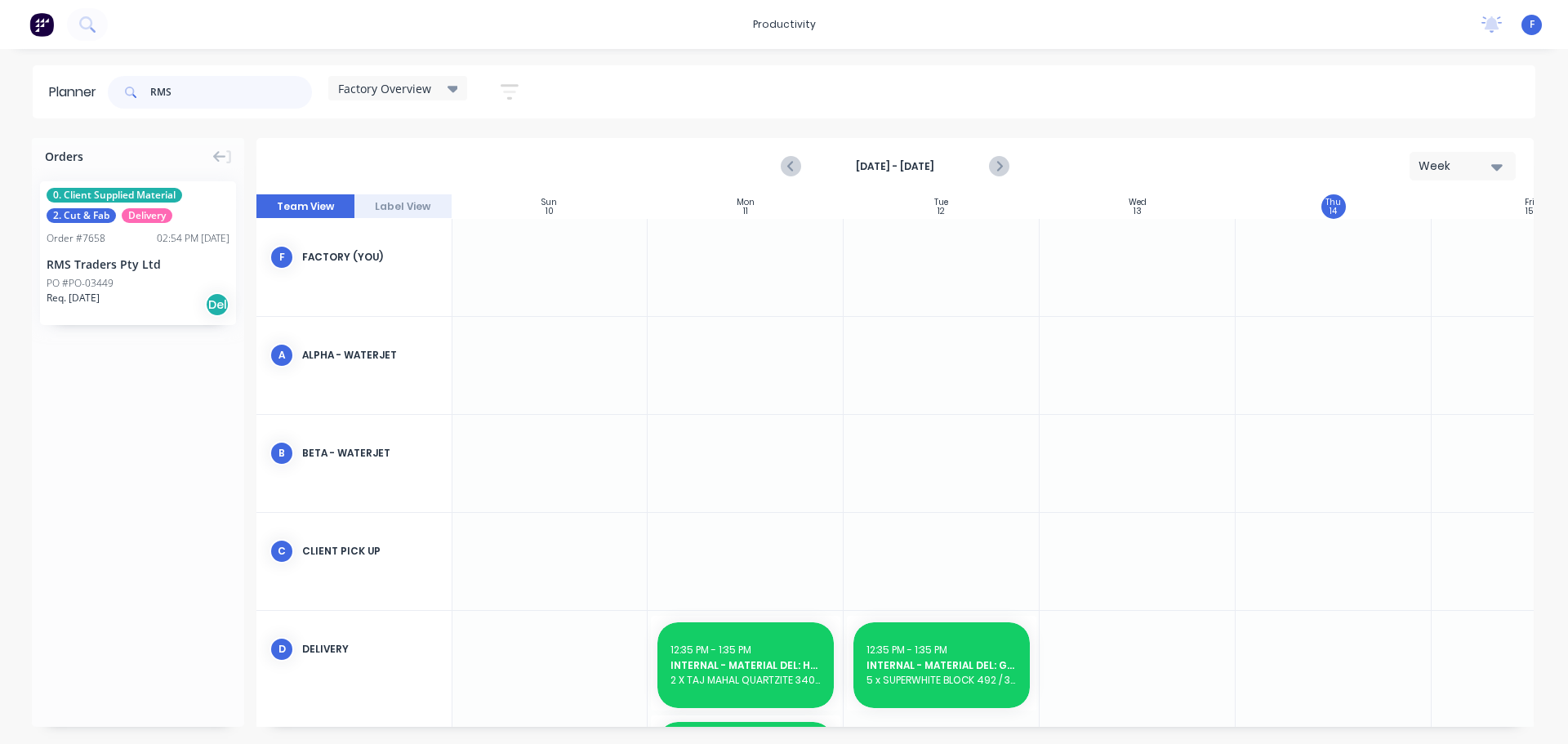
type input "RMS"
click at [0, 100] on html "productivity productivity Workflow Planner Delivery Scheduling Timesheets No ne…" at bounding box center [784, 372] width 1568 height 744
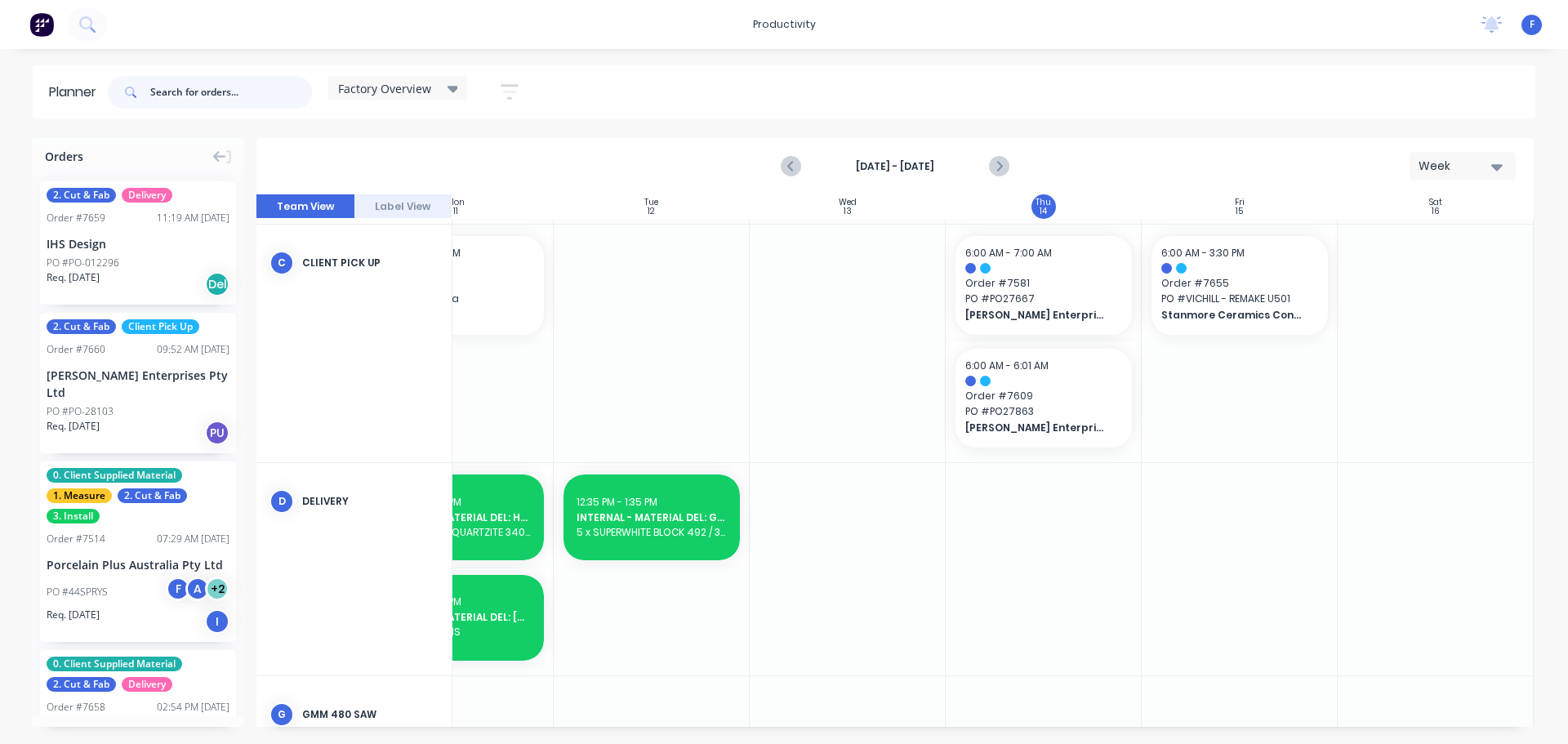
scroll to position [267, 297]
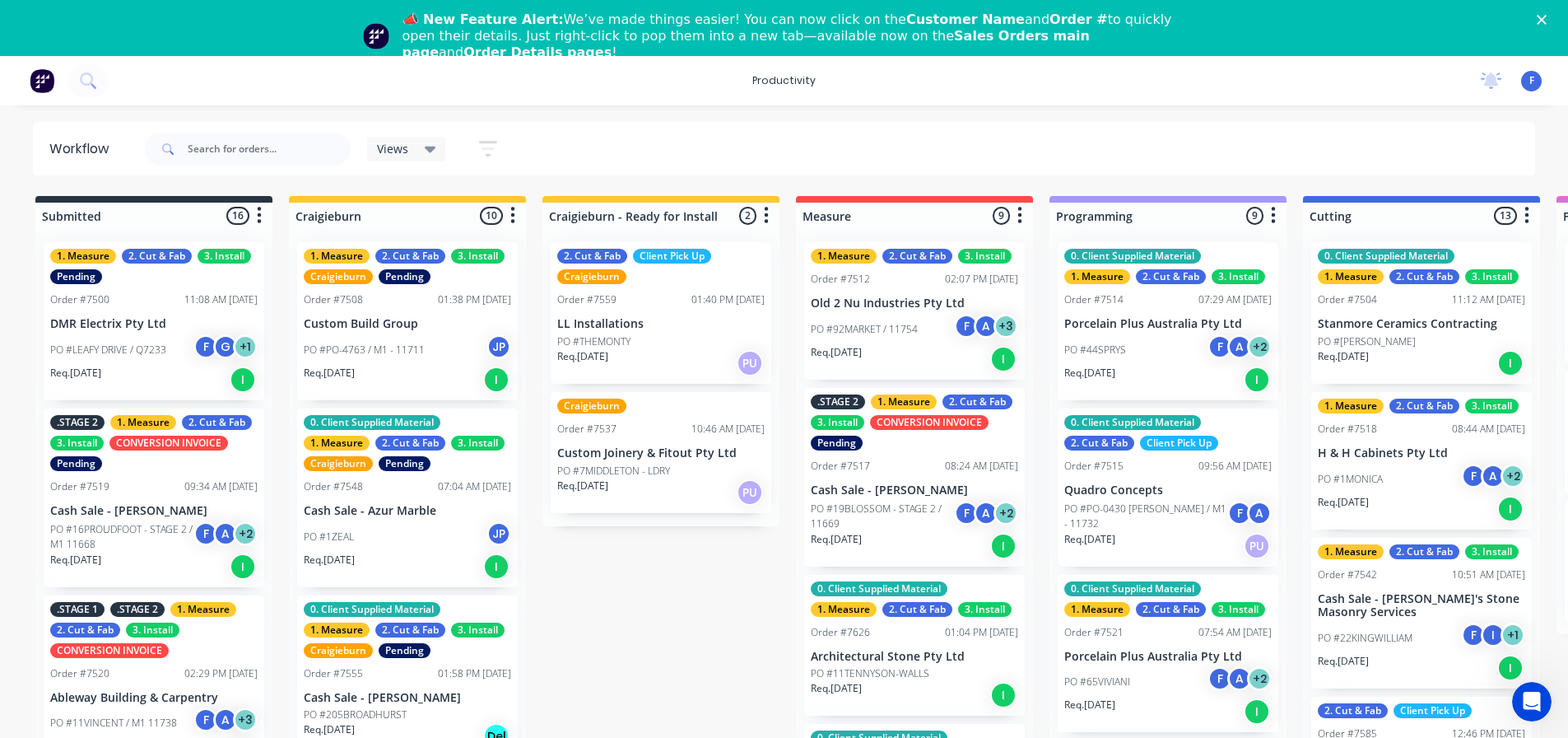
click at [1536, 84] on div "F Aztech Stone Factory Productivity Profile Sign out" at bounding box center [1530, 81] width 21 height 21
click at [1519, 84] on div "No new notifications Mark all as read You have no notifications F Aztech Stone …" at bounding box center [1518, 80] width 101 height 24
click at [1546, 22] on polygon "Close" at bounding box center [1541, 19] width 10 height 10
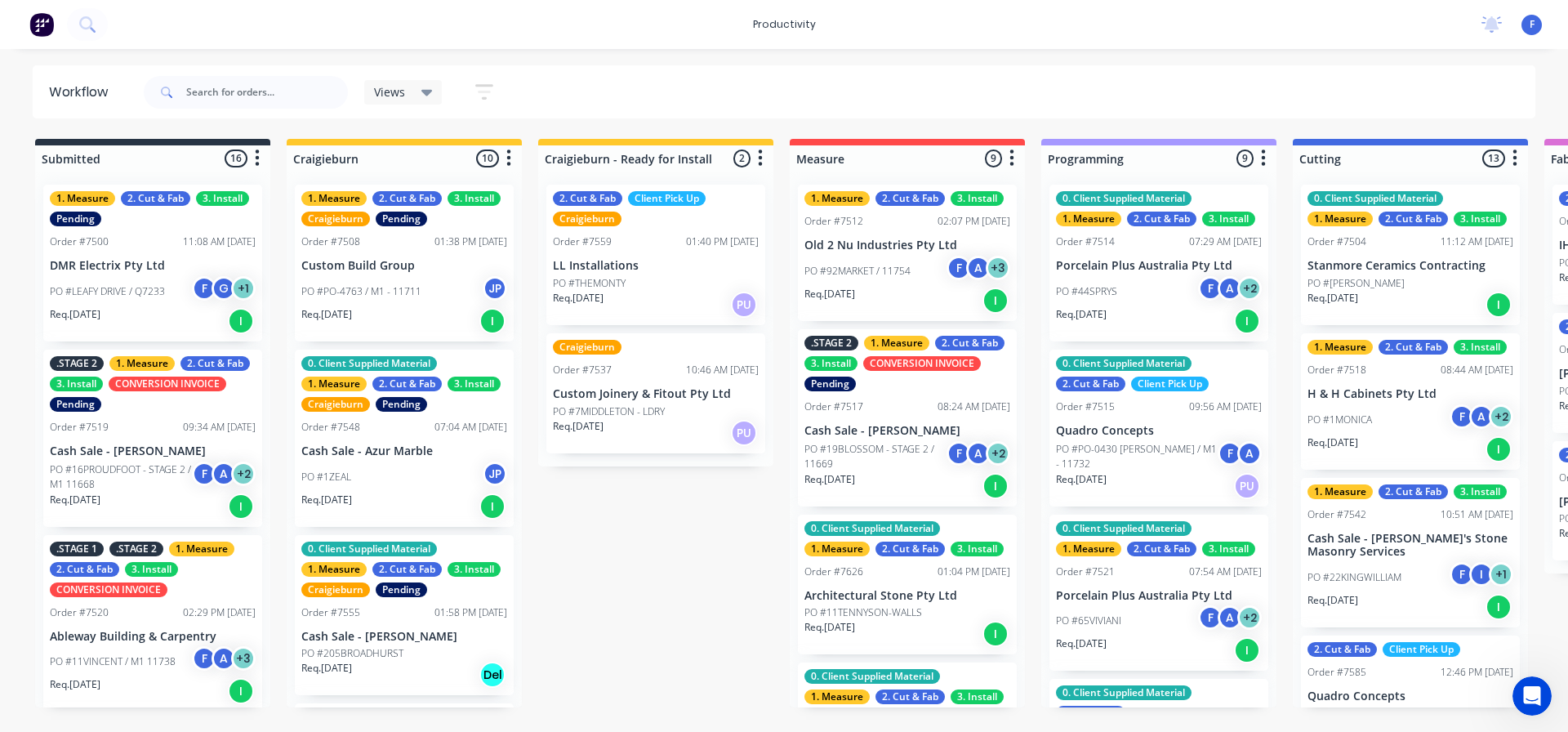
click at [1524, 33] on div "F Aztech Stone Factory Productivity Profile Sign out" at bounding box center [1531, 24] width 21 height 21
click at [1531, 28] on span "F" at bounding box center [1531, 24] width 4 height 14
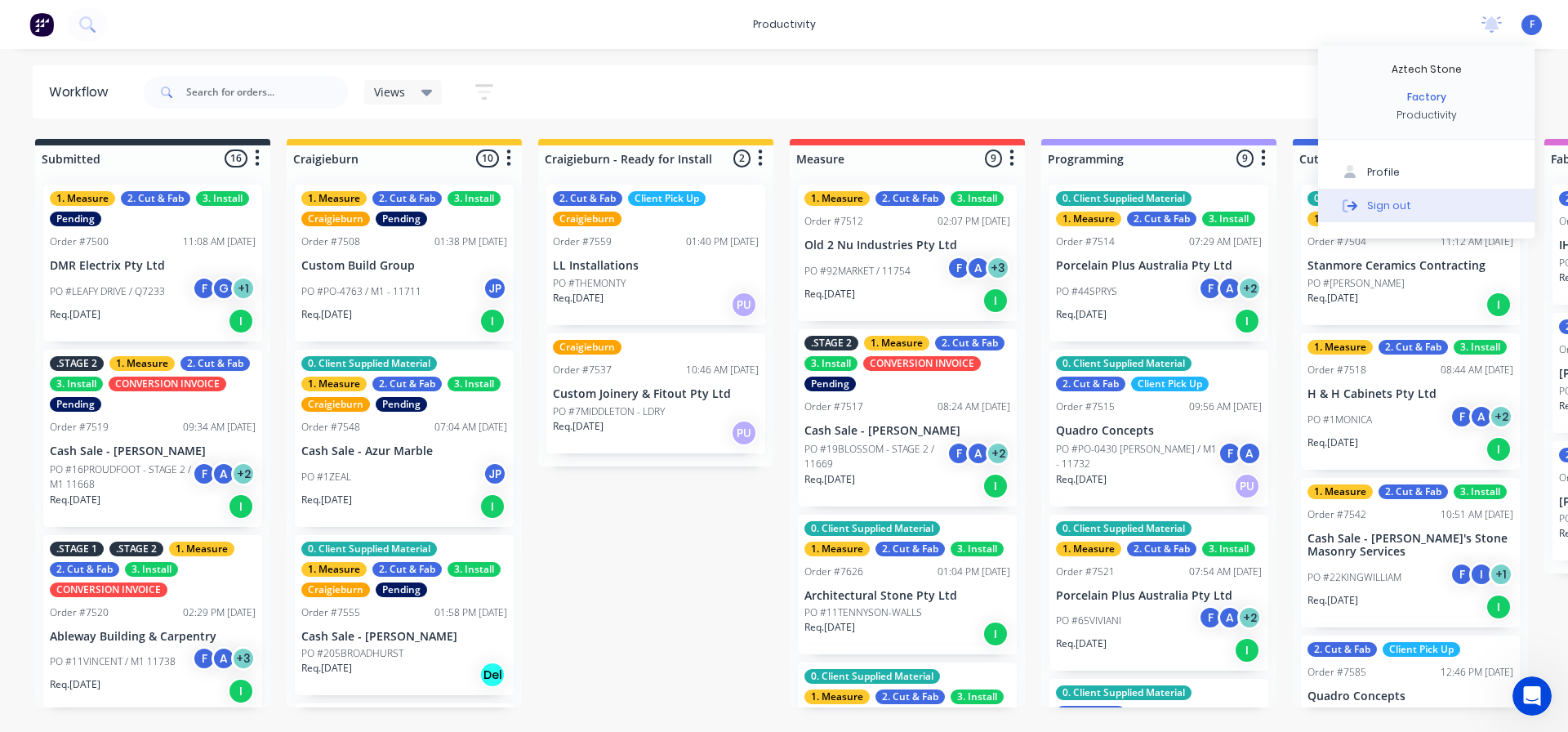
click at [1411, 199] on button "Sign out" at bounding box center [1426, 205] width 217 height 33
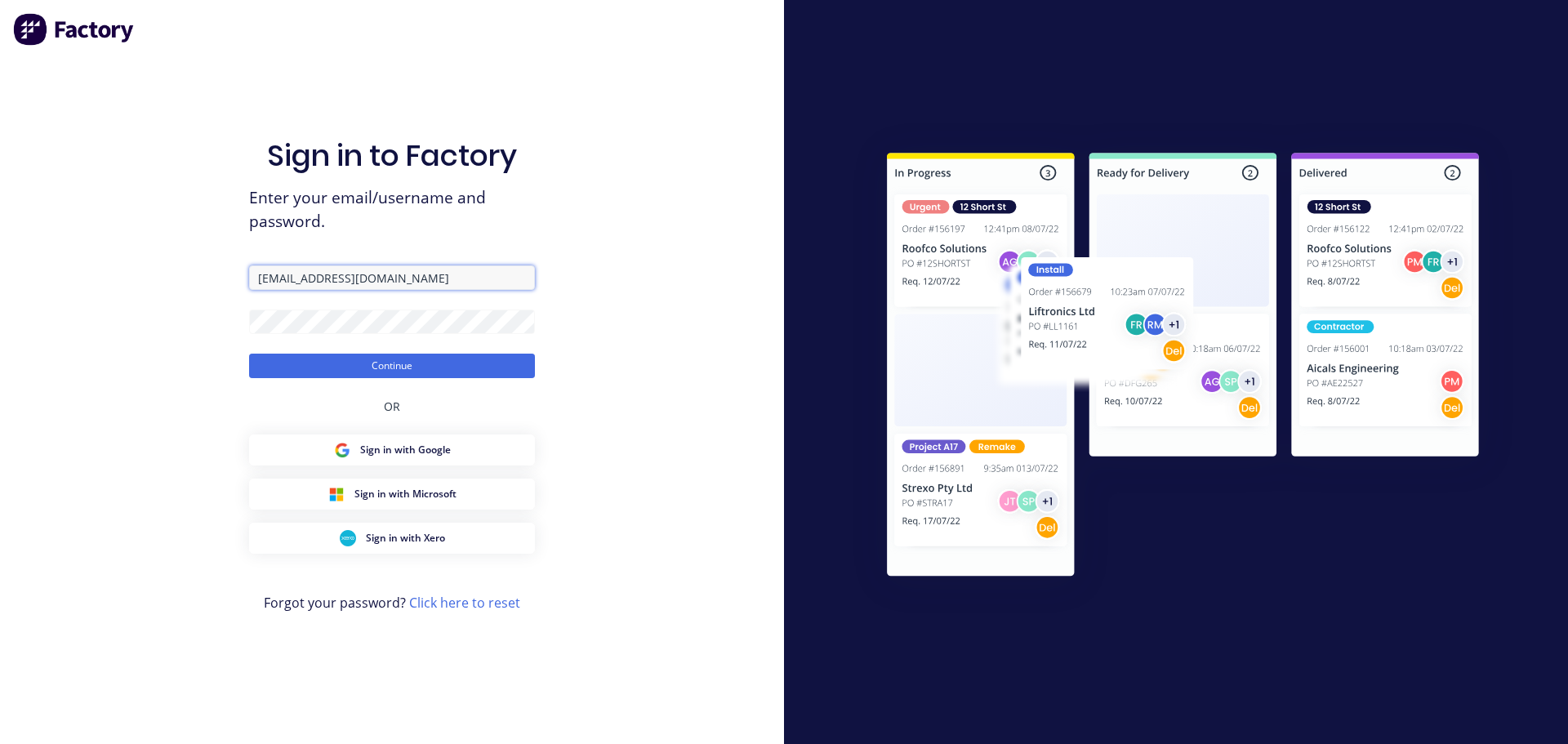
click at [507, 284] on input "production@aztechstone.com.au" at bounding box center [392, 277] width 286 height 24
type input "office@aztechstone.com.au"
click at [325, 375] on button "Continue" at bounding box center [392, 366] width 286 height 24
